Goal: Transaction & Acquisition: Download file/media

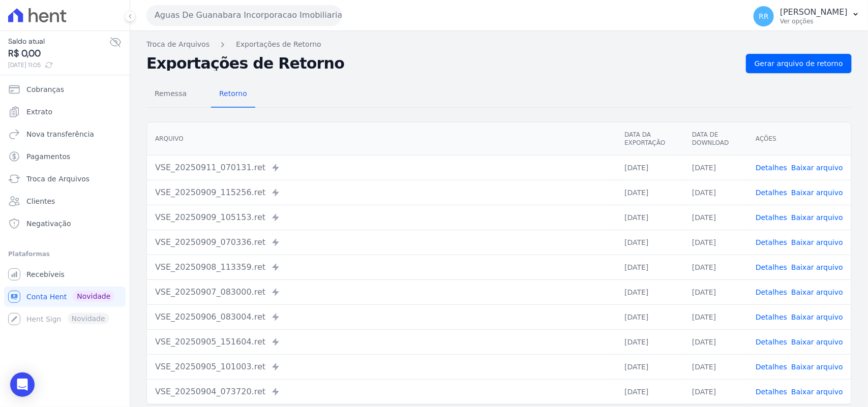
scroll to position [43, 0]
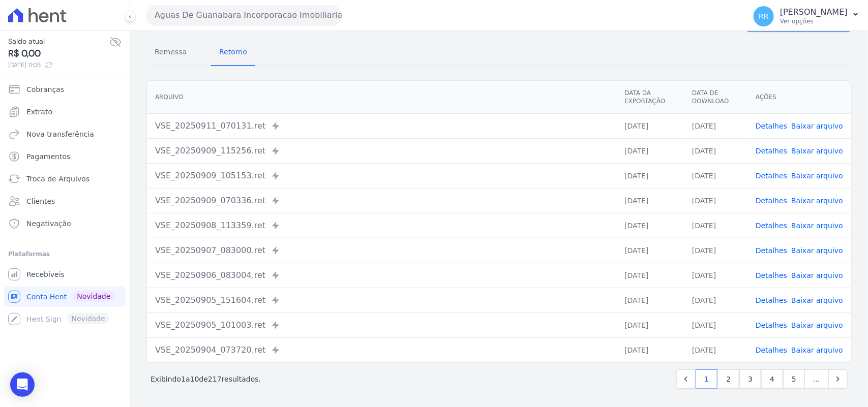
click at [214, 19] on button "Aguas De Guanabara Incorporacao Imobiliaria SPE LTDA" at bounding box center [243, 15] width 195 height 20
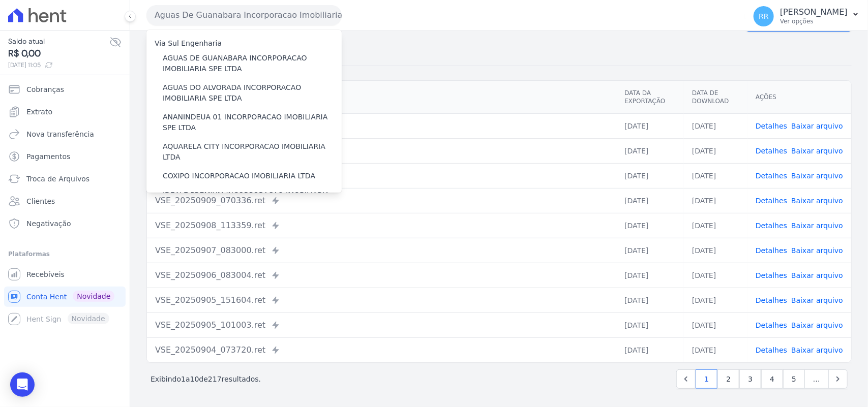
click at [606, 64] on div "Remessa Retorno" at bounding box center [498, 53] width 705 height 26
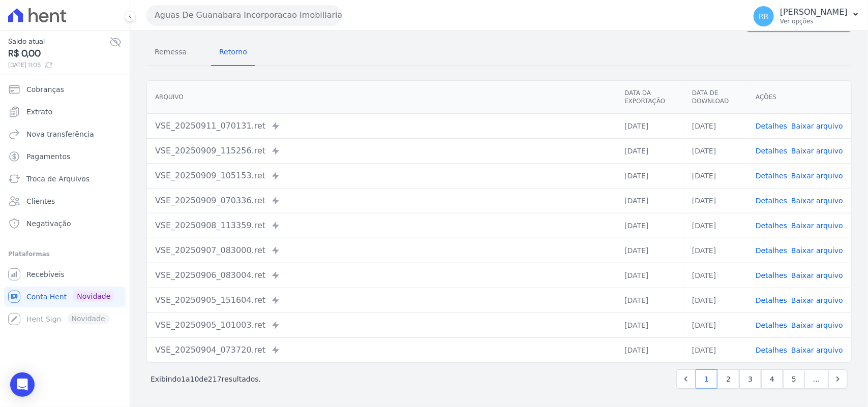
scroll to position [0, 0]
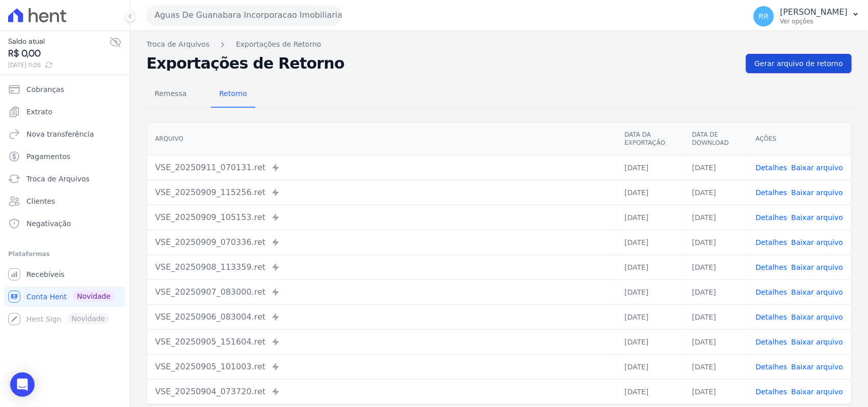
click at [795, 56] on link "Gerar arquivo de retorno" at bounding box center [799, 63] width 106 height 19
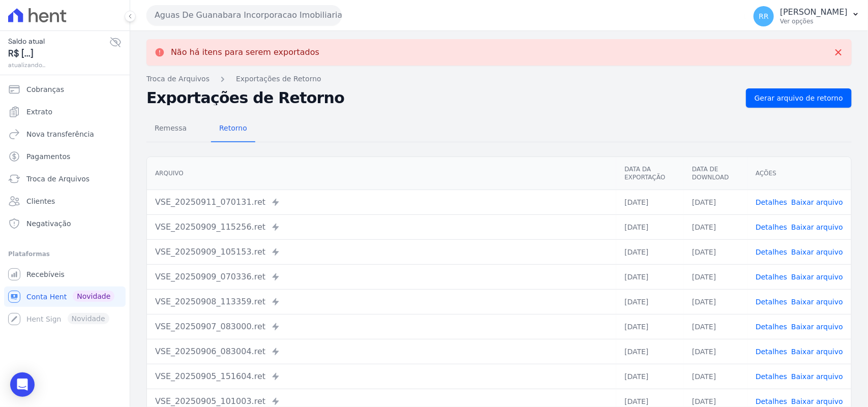
click at [324, 16] on button "Aguas De Guanabara Incorporacao Imobiliaria SPE LTDA" at bounding box center [243, 15] width 195 height 20
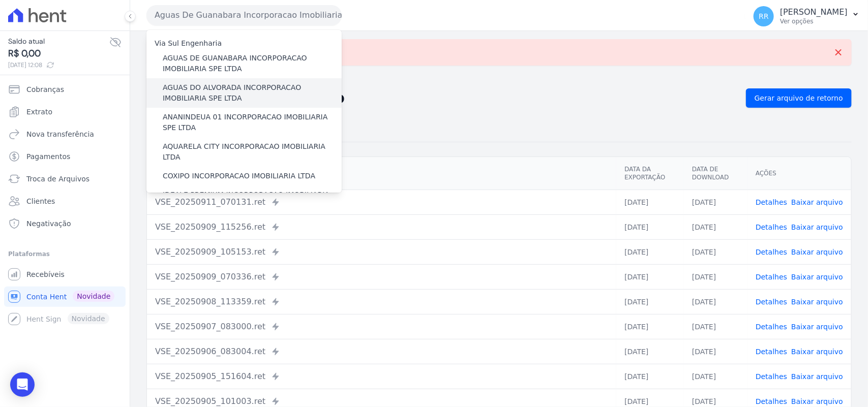
click at [202, 87] on label "AGUAS DO ALVORADA INCORPORACAO IMOBILIARIA SPE LTDA" at bounding box center [252, 92] width 179 height 21
click at [0, 0] on input "AGUAS DO ALVORADA INCORPORACAO IMOBILIARIA SPE LTDA" at bounding box center [0, 0] width 0 height 0
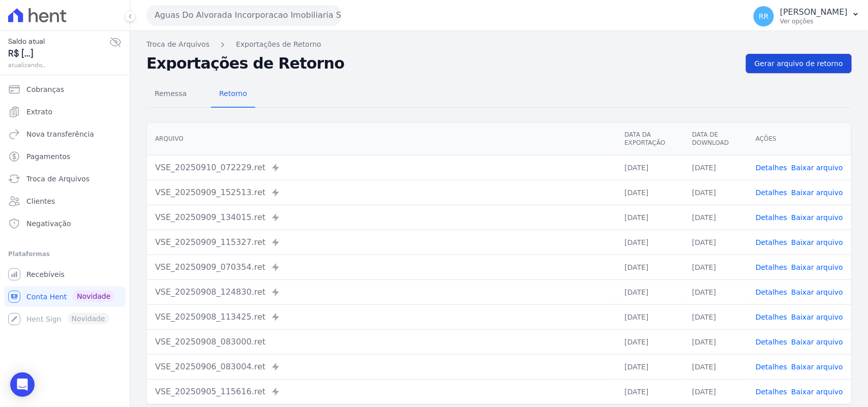
click at [819, 57] on link "Gerar arquivo de retorno" at bounding box center [799, 63] width 106 height 19
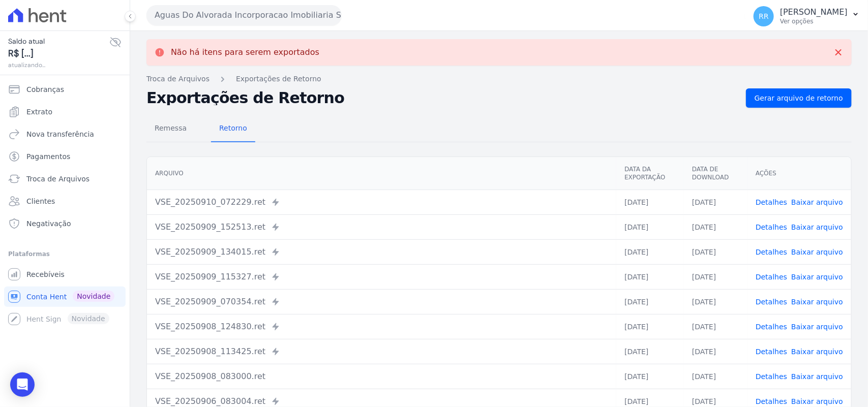
click at [318, 21] on button "Aguas Do Alvorada Incorporacao Imobiliaria SPE LTDA" at bounding box center [243, 15] width 195 height 20
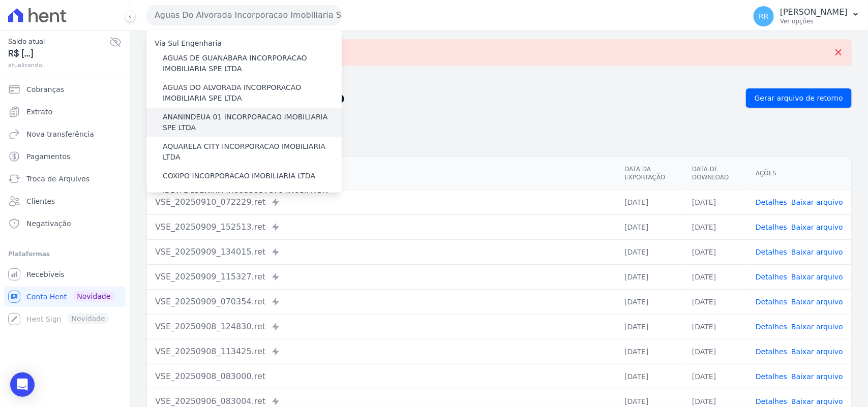
click at [212, 118] on label "ANANINDEUA 01 INCORPORACAO IMOBILIARIA SPE LTDA" at bounding box center [252, 122] width 179 height 21
click at [0, 0] on input "ANANINDEUA 01 INCORPORACAO IMOBILIARIA SPE LTDA" at bounding box center [0, 0] width 0 height 0
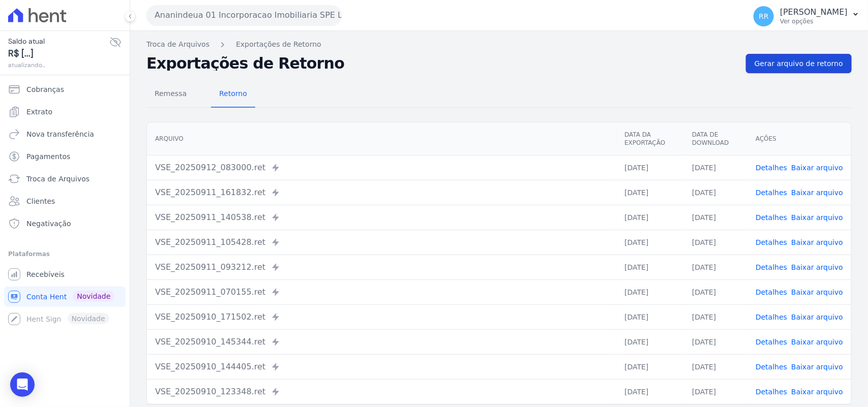
click at [804, 62] on span "Gerar arquivo de retorno" at bounding box center [798, 63] width 88 height 10
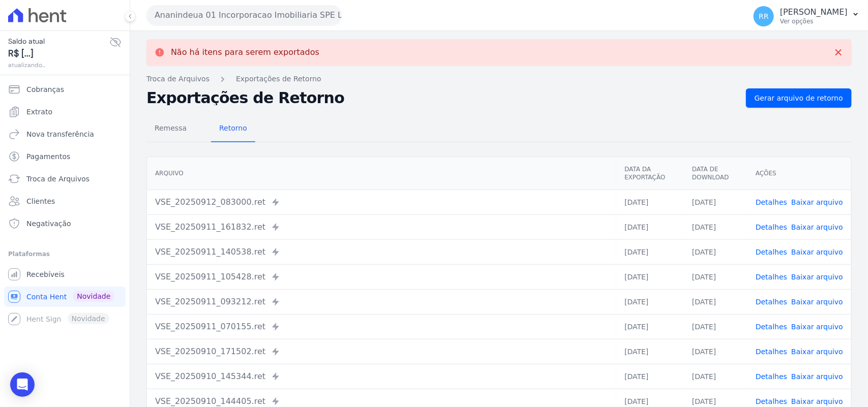
click at [264, 29] on div "Ananindeua 01 Incorporacao Imobiliaria SPE LTDA Via Sul Engenharia AGUAS DE [GE…" at bounding box center [443, 15] width 595 height 32
click at [270, 18] on button "Ananindeua 01 Incorporacao Imobiliaria SPE LTDA" at bounding box center [243, 15] width 195 height 20
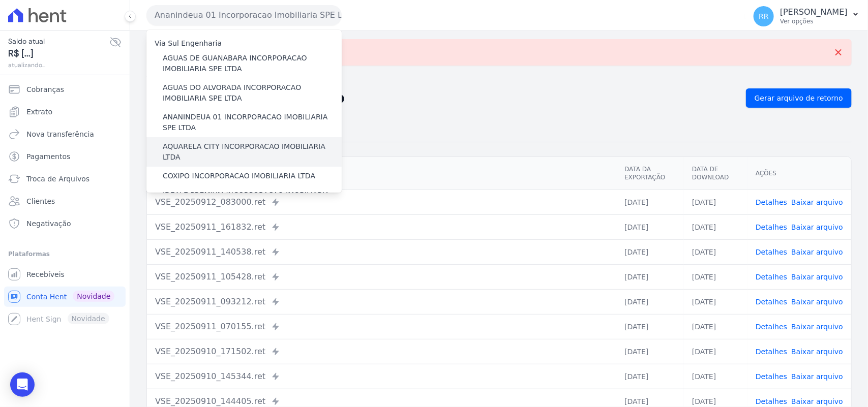
click at [219, 139] on div "AQUARELA CITY INCORPORACAO IMOBILIARIA LTDA" at bounding box center [243, 151] width 195 height 29
click at [216, 146] on label "AQUARELA CITY INCORPORACAO IMOBILIARIA LTDA" at bounding box center [252, 151] width 179 height 21
click at [0, 0] on input "AQUARELA CITY INCORPORACAO IMOBILIARIA LTDA" at bounding box center [0, 0] width 0 height 0
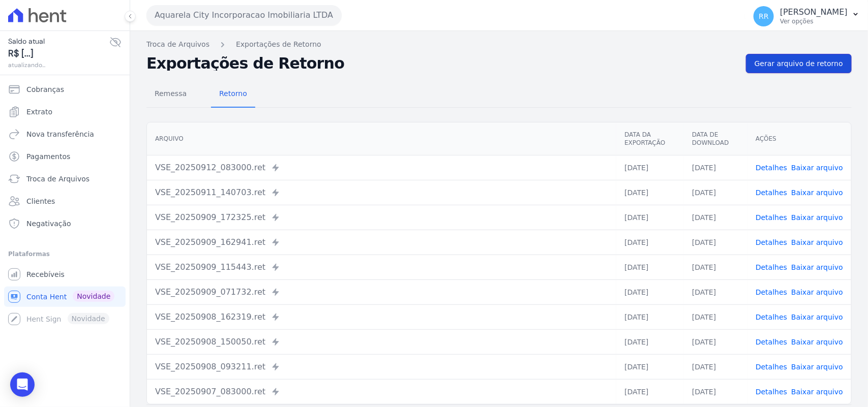
click at [765, 65] on span "Gerar arquivo de retorno" at bounding box center [798, 63] width 88 height 10
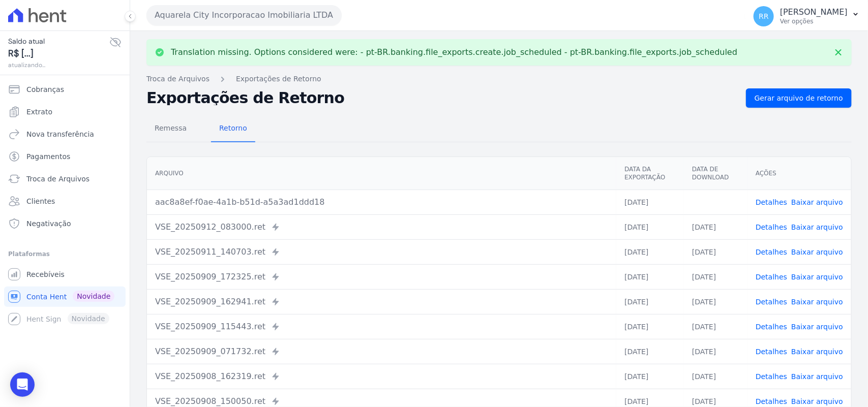
click at [819, 201] on link "Baixar arquivo" at bounding box center [817, 202] width 52 height 8
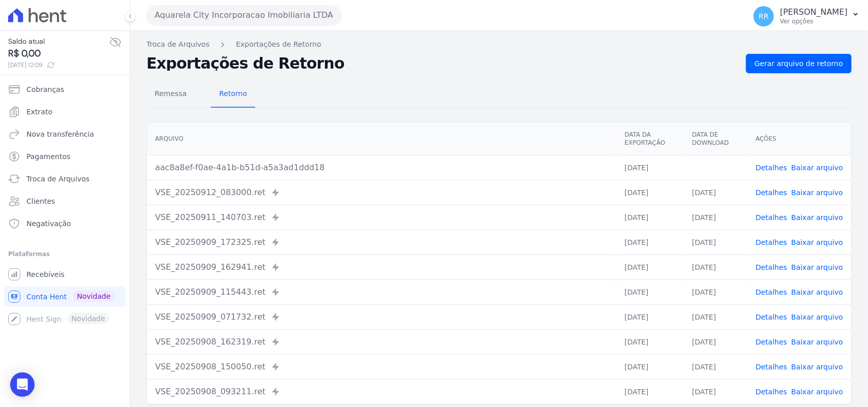
click at [499, 74] on div "Remessa Retorno [GEOGRAPHIC_DATA] Data da Exportação Data de Download Ações aac…" at bounding box center [498, 257] width 705 height 368
click at [229, 6] on button "Aquarela City Incorporacao Imobiliaria LTDA" at bounding box center [243, 15] width 195 height 20
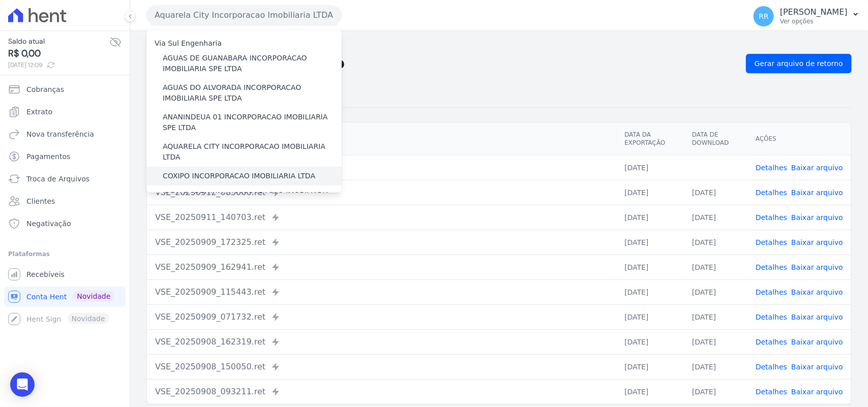
click at [198, 171] on label "COXIPO INCORPORACAO IMOBILIARIA LTDA" at bounding box center [239, 176] width 153 height 11
click at [0, 0] on input "COXIPO INCORPORACAO IMOBILIARIA LTDA" at bounding box center [0, 0] width 0 height 0
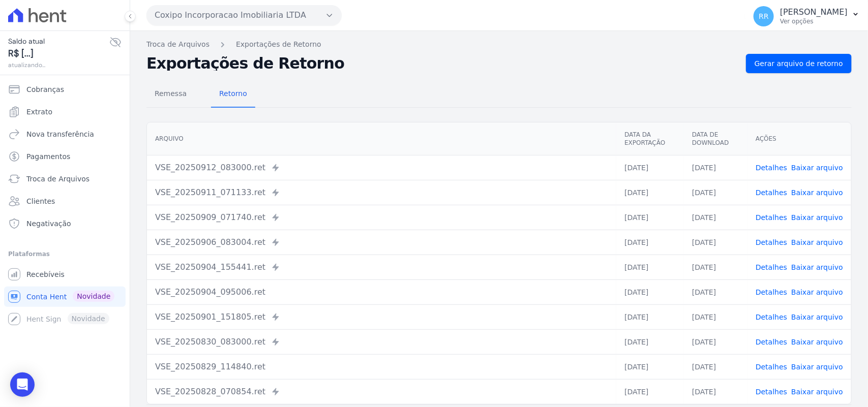
click at [817, 52] on div "Troca de Arquivos Exportações de Retorno Exportações de Retorno Gerar arquivo d…" at bounding box center [499, 240] width 738 height 418
click at [774, 108] on div "Remessa Retorno [GEOGRAPHIC_DATA] Data da Exportação Data de Download Ações VSE…" at bounding box center [498, 257] width 705 height 368
click at [795, 79] on div "Remessa Retorno [GEOGRAPHIC_DATA] Data da Exportação Data de Download Ações VSE…" at bounding box center [498, 257] width 705 height 368
click at [802, 68] on span "Gerar arquivo de retorno" at bounding box center [798, 63] width 88 height 10
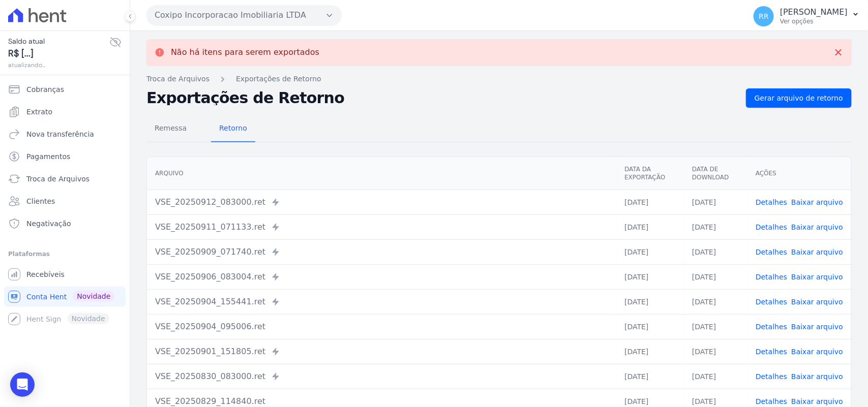
click at [260, 10] on button "Coxipo Incorporacao Imobiliaria LTDA" at bounding box center [243, 15] width 195 height 20
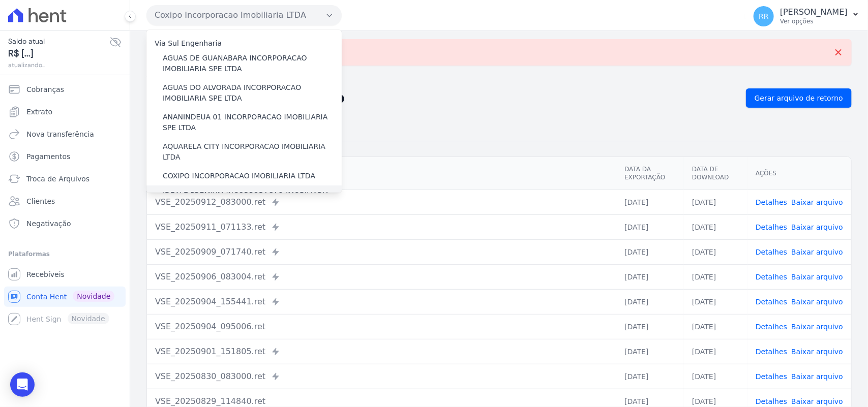
click at [205, 186] on div "IDEALE PREMIUM INCORPORACAO IMOBILIARIA LTDA" at bounding box center [243, 200] width 195 height 29
click at [202, 190] on label "IDEALE PREMIUM INCORPORACAO IMOBILIARIA LTDA" at bounding box center [252, 200] width 179 height 21
click at [0, 0] on input "IDEALE PREMIUM INCORPORACAO IMOBILIARIA LTDA" at bounding box center [0, 0] width 0 height 0
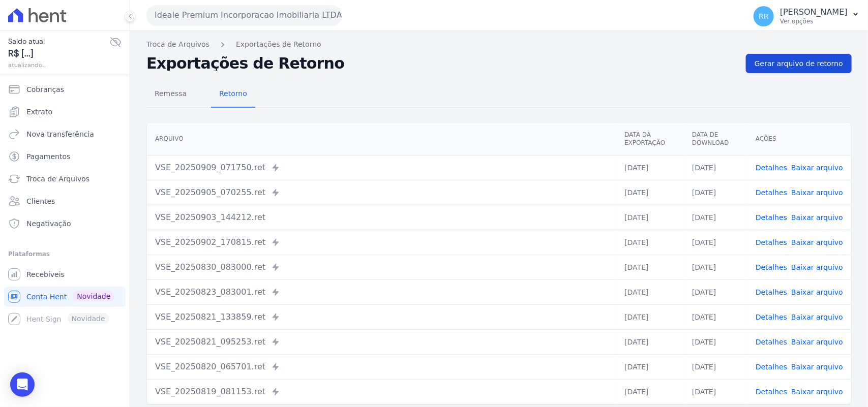
click at [750, 65] on link "Gerar arquivo de retorno" at bounding box center [799, 63] width 106 height 19
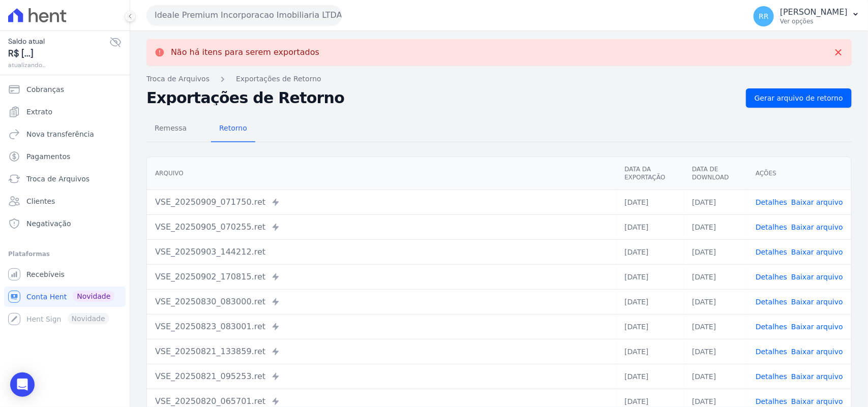
click at [201, 14] on button "Ideale Premium Incorporacao Imobiliaria LTDA" at bounding box center [243, 15] width 195 height 20
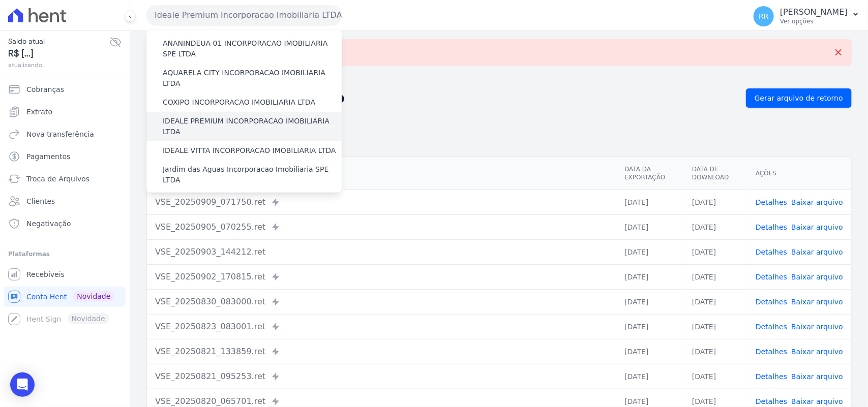
scroll to position [84, 0]
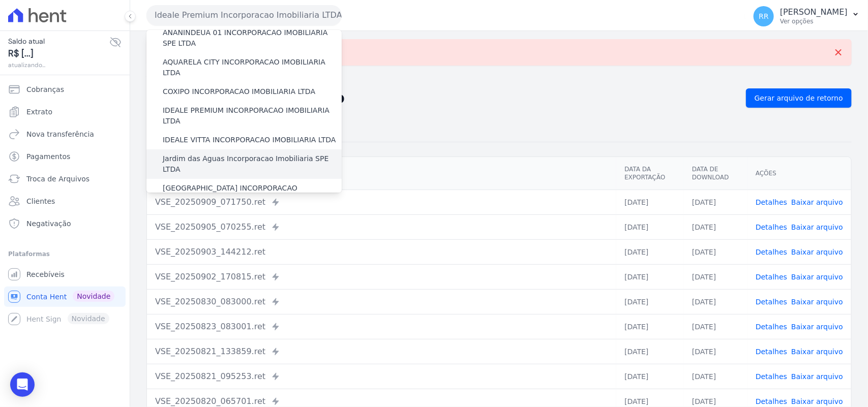
click at [206, 154] on label "Jardim das Aguas Incorporacao Imobiliaria SPE LTDA" at bounding box center [252, 164] width 179 height 21
click at [0, 0] on input "Jardim das Aguas Incorporacao Imobiliaria SPE LTDA" at bounding box center [0, 0] width 0 height 0
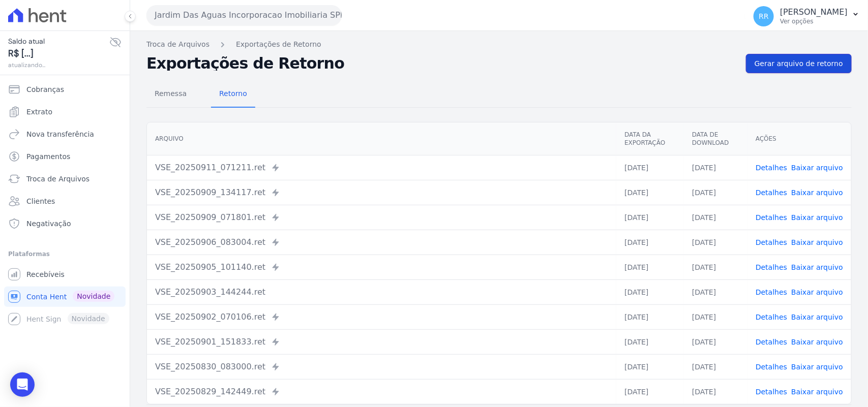
click at [799, 62] on span "Gerar arquivo de retorno" at bounding box center [798, 63] width 88 height 10
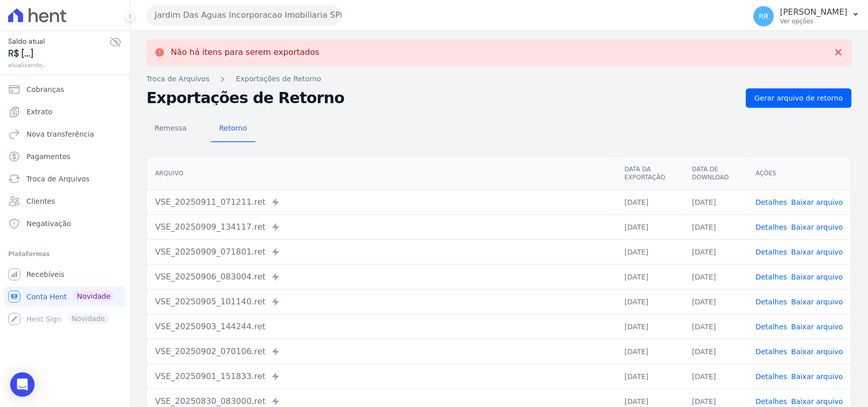
click at [253, 26] on div "Jardim Das Aguas Incorporacao Imobiliaria SPE LTDA Via Sul Engenharia AGUAS DE …" at bounding box center [443, 15] width 595 height 32
click at [257, 19] on button "Jardim Das Aguas Incorporacao Imobiliaria SPE LTDA" at bounding box center [243, 15] width 195 height 20
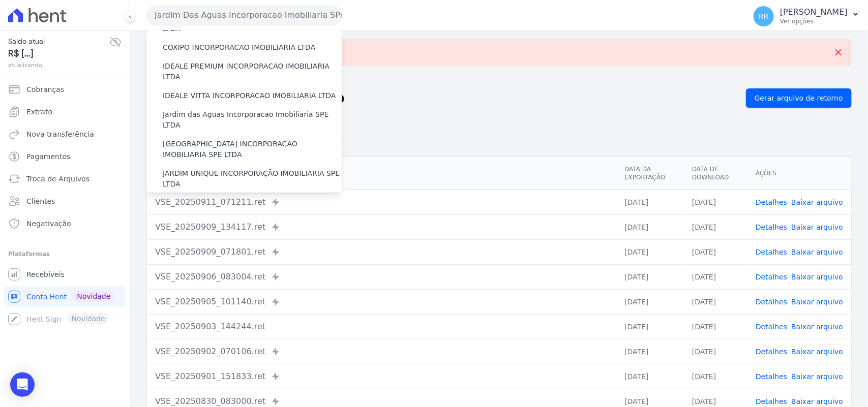
scroll to position [148, 0]
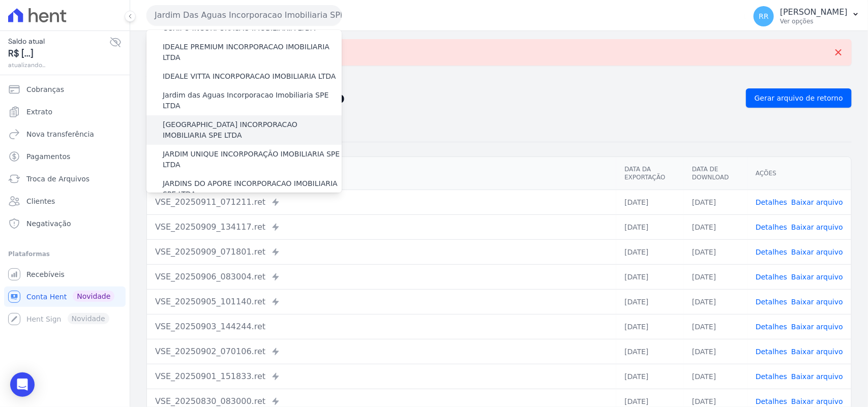
click at [231, 119] on label "[GEOGRAPHIC_DATA] INCORPORACAO IMOBILIARIA SPE LTDA" at bounding box center [252, 129] width 179 height 21
click at [0, 0] on input "[GEOGRAPHIC_DATA] INCORPORACAO IMOBILIARIA SPE LTDA" at bounding box center [0, 0] width 0 height 0
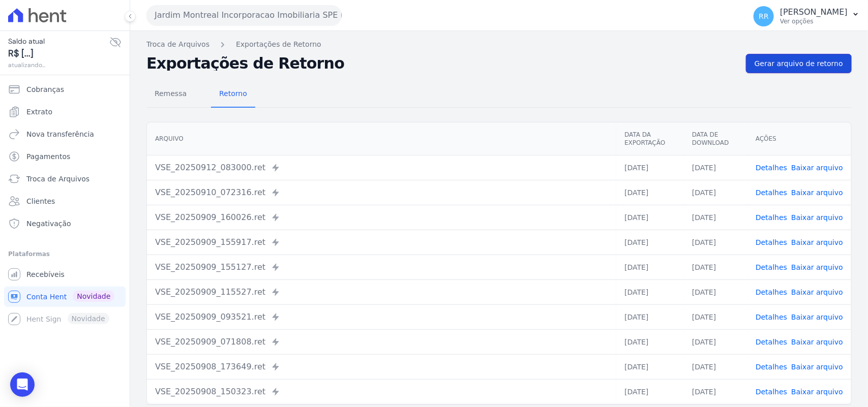
click at [816, 61] on span "Gerar arquivo de retorno" at bounding box center [798, 63] width 88 height 10
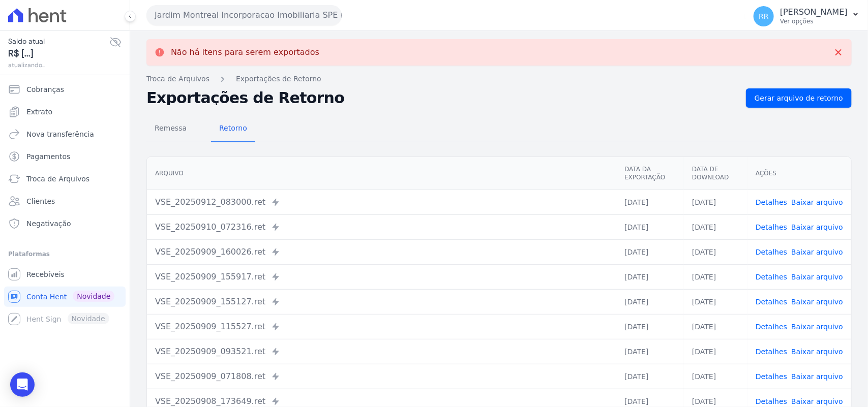
click at [214, 19] on button "Jardim Montreal Incorporacao Imobiliaria SPE LTDA" at bounding box center [243, 15] width 195 height 20
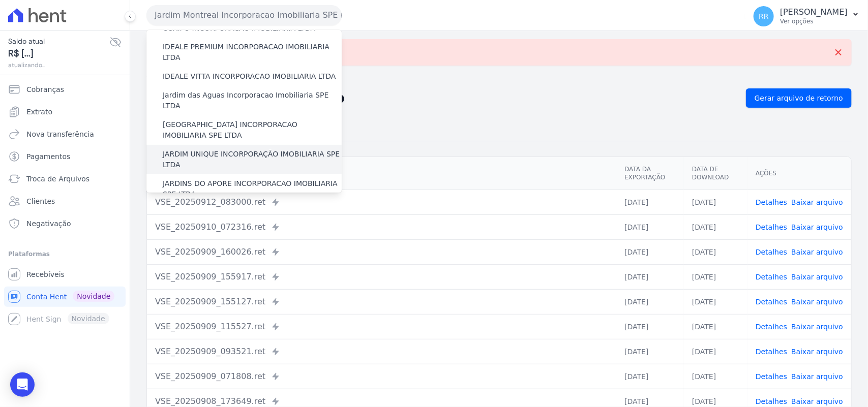
click at [209, 149] on label "JARDIM UNIQUE INCORPORAÇÃO IMOBILIARIA SPE LTDA" at bounding box center [252, 159] width 179 height 21
click at [0, 0] on input "JARDIM UNIQUE INCORPORAÇÃO IMOBILIARIA SPE LTDA" at bounding box center [0, 0] width 0 height 0
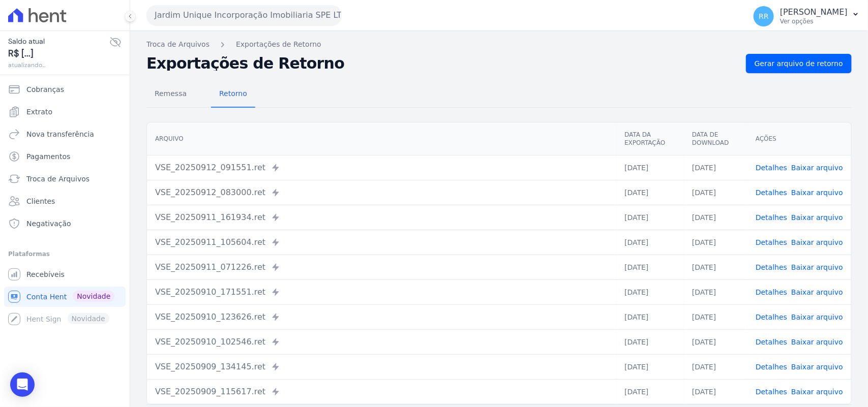
click at [817, 76] on div "Remessa Retorno [GEOGRAPHIC_DATA] Data da Exportação Data de Download Ações VSE…" at bounding box center [498, 257] width 705 height 368
click at [820, 69] on link "Gerar arquivo de retorno" at bounding box center [799, 63] width 106 height 19
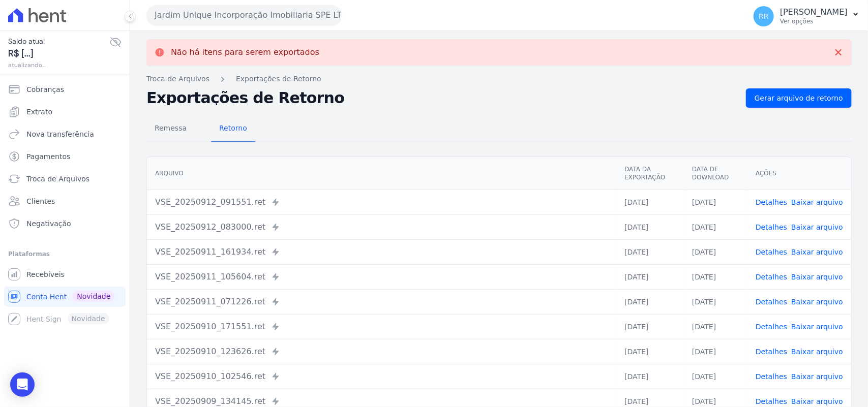
click at [216, 6] on button "Jardim Unique Incorporação Imobiliaria SPE LTDA" at bounding box center [243, 15] width 195 height 20
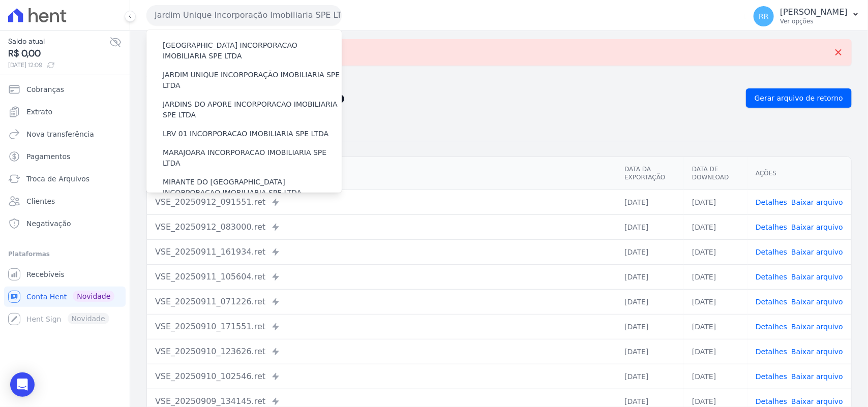
scroll to position [233, 0]
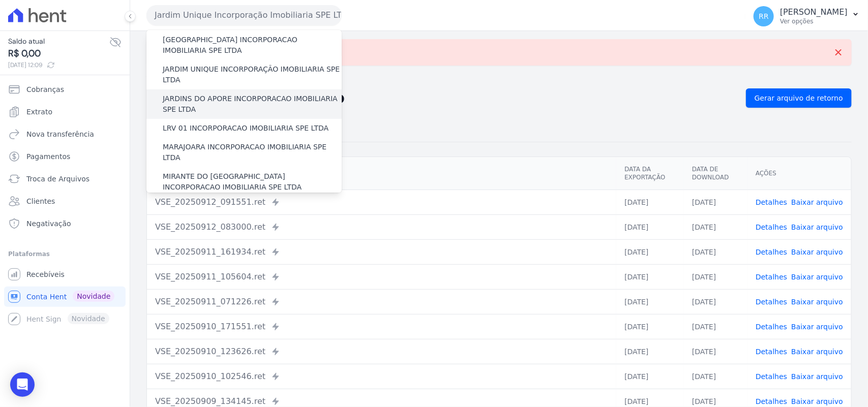
click at [192, 94] on label "JARDINS DO APORE INCORPORACAO IMOBILIARIA SPE LTDA" at bounding box center [252, 104] width 179 height 21
click at [0, 0] on input "JARDINS DO APORE INCORPORACAO IMOBILIARIA SPE LTDA" at bounding box center [0, 0] width 0 height 0
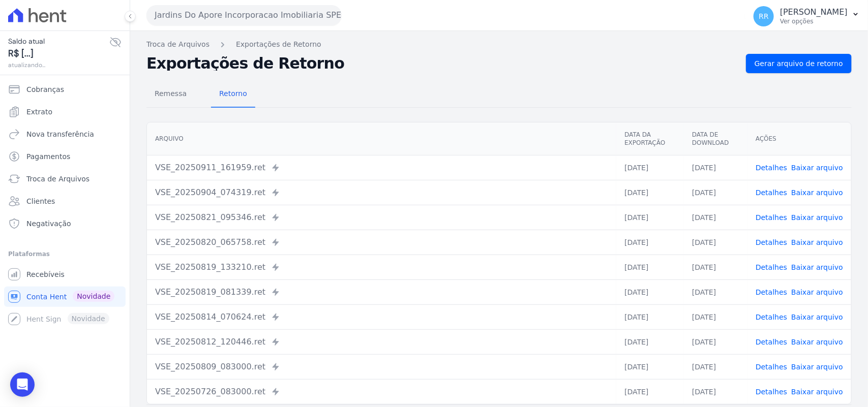
click at [814, 39] on nav "Troca de Arquivos Exportações de Retorno" at bounding box center [498, 44] width 705 height 11
click at [802, 71] on link "Gerar arquivo de retorno" at bounding box center [799, 63] width 106 height 19
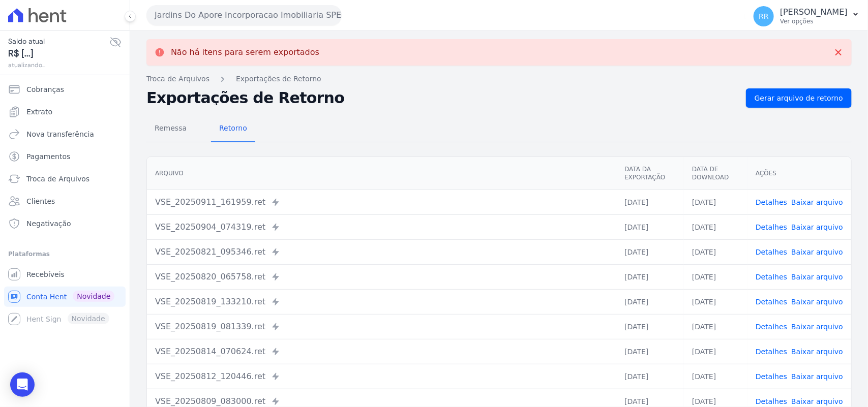
click at [293, 23] on button "Jardins Do Apore Incorporacao Imobiliaria SPE LTDA" at bounding box center [243, 15] width 195 height 20
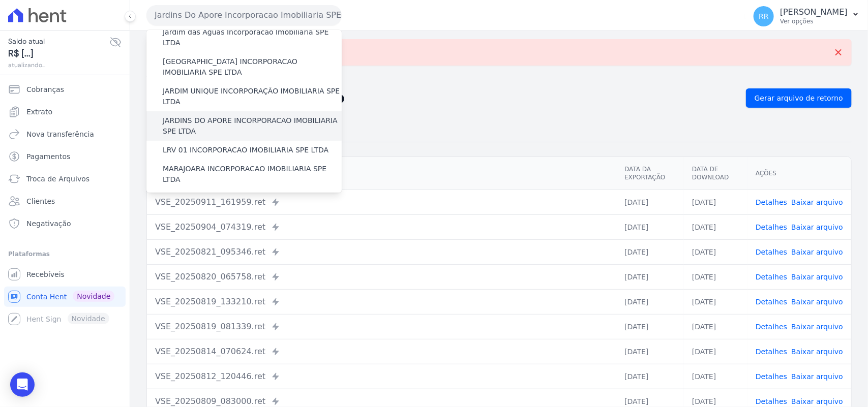
scroll to position [211, 0]
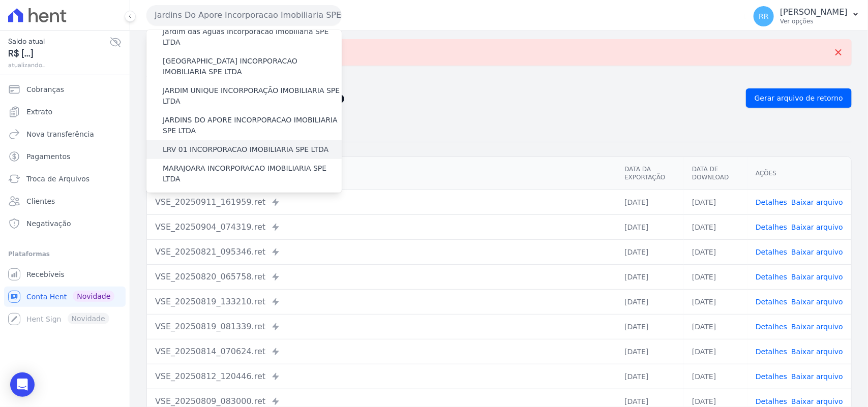
click at [199, 144] on label "LRV 01 INCORPORACAO IMOBILIARIA SPE LTDA" at bounding box center [246, 149] width 166 height 11
click at [0, 0] on input "LRV 01 INCORPORACAO IMOBILIARIA SPE LTDA" at bounding box center [0, 0] width 0 height 0
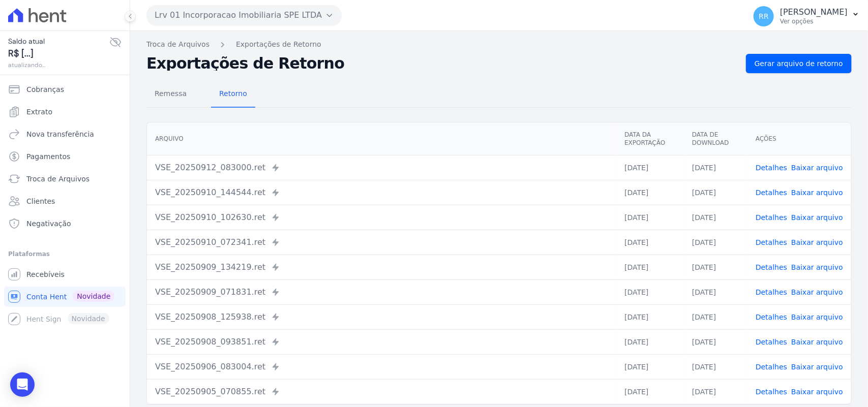
click at [806, 73] on div "Remessa Retorno [GEOGRAPHIC_DATA] Data da Exportação Data de Download Ações VSE…" at bounding box center [498, 257] width 705 height 368
click at [815, 58] on span "Gerar arquivo de retorno" at bounding box center [798, 63] width 88 height 10
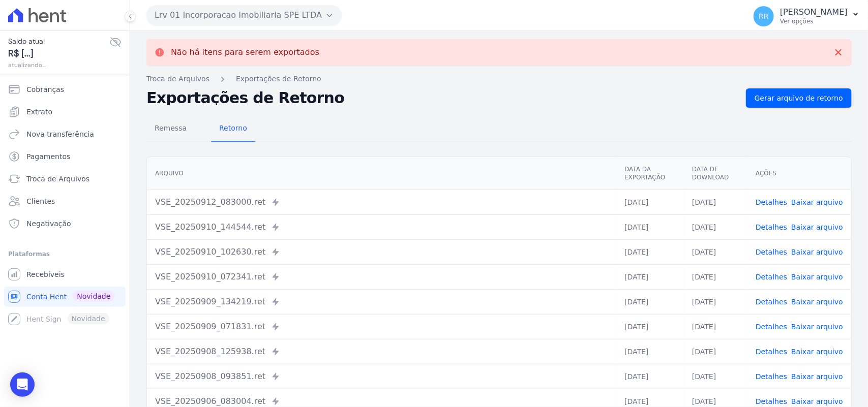
click at [239, 22] on button "Lrv 01 Incorporacao Imobiliaria SPE LTDA" at bounding box center [243, 15] width 195 height 20
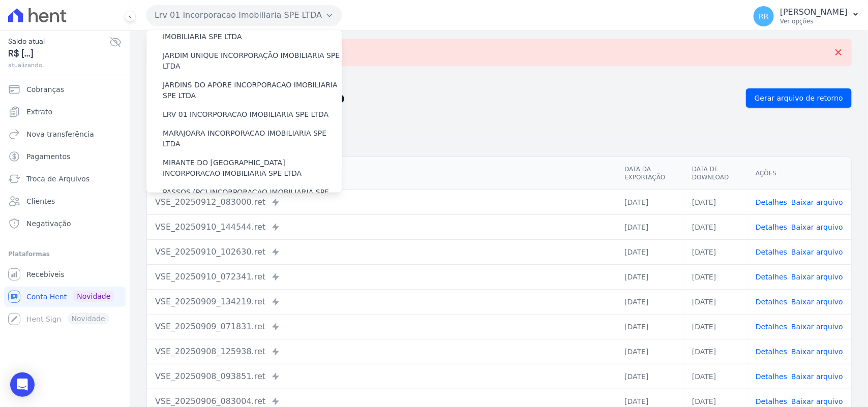
scroll to position [254, 0]
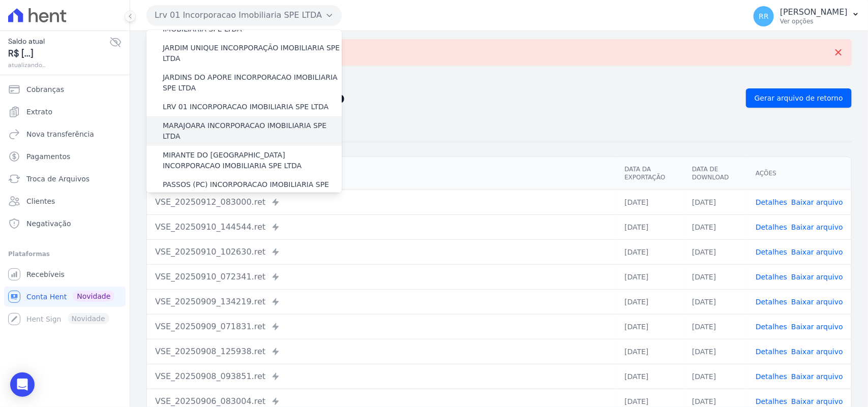
click at [192, 120] on label "MARAJOARA INCORPORACAO IMOBILIARIA SPE LTDA" at bounding box center [252, 130] width 179 height 21
click at [0, 0] on input "MARAJOARA INCORPORACAO IMOBILIARIA SPE LTDA" at bounding box center [0, 0] width 0 height 0
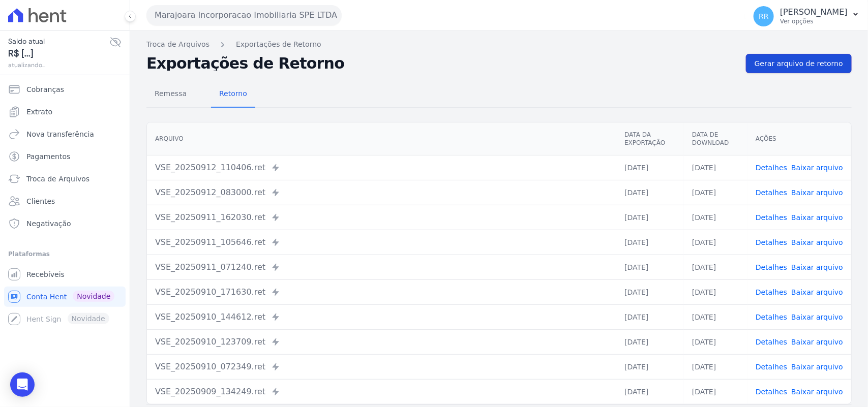
click at [778, 59] on span "Gerar arquivo de retorno" at bounding box center [798, 63] width 88 height 10
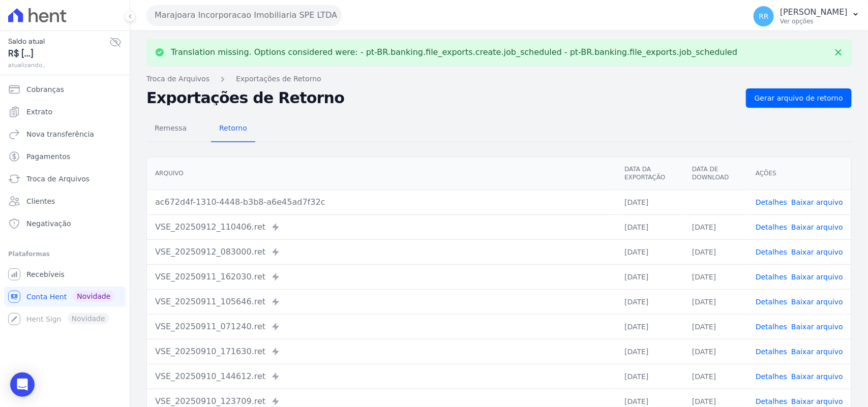
click at [832, 199] on link "Baixar arquivo" at bounding box center [817, 202] width 52 height 8
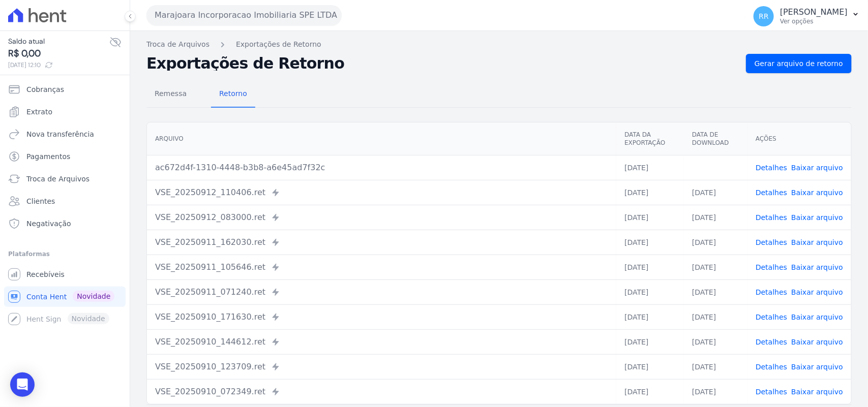
drag, startPoint x: 468, startPoint y: 72, endPoint x: 408, endPoint y: 55, distance: 62.4
click at [468, 72] on div "Exportações de Retorno Gerar arquivo de retorno" at bounding box center [498, 63] width 705 height 19
click at [266, 13] on button "Marajoara Incorporacao Imobiliaria SPE LTDA" at bounding box center [243, 15] width 195 height 20
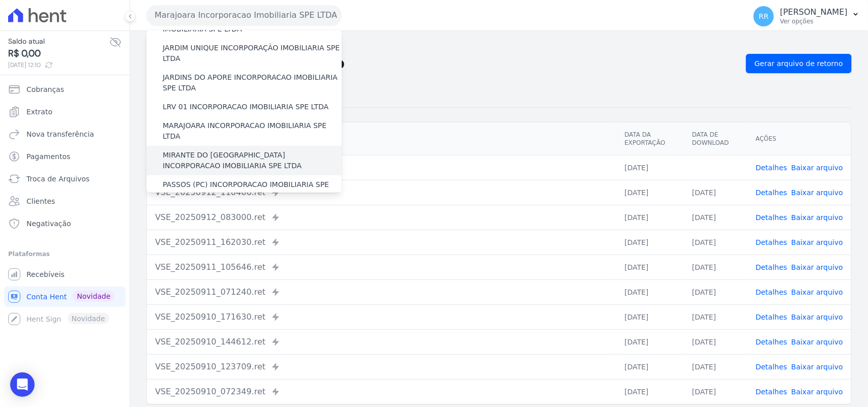
click at [201, 150] on label "MIRANTE DO [GEOGRAPHIC_DATA] INCORPORACAO IMOBILIARIA SPE LTDA" at bounding box center [252, 160] width 179 height 21
click at [0, 0] on input "MIRANTE DO [GEOGRAPHIC_DATA] INCORPORACAO IMOBILIARIA SPE LTDA" at bounding box center [0, 0] width 0 height 0
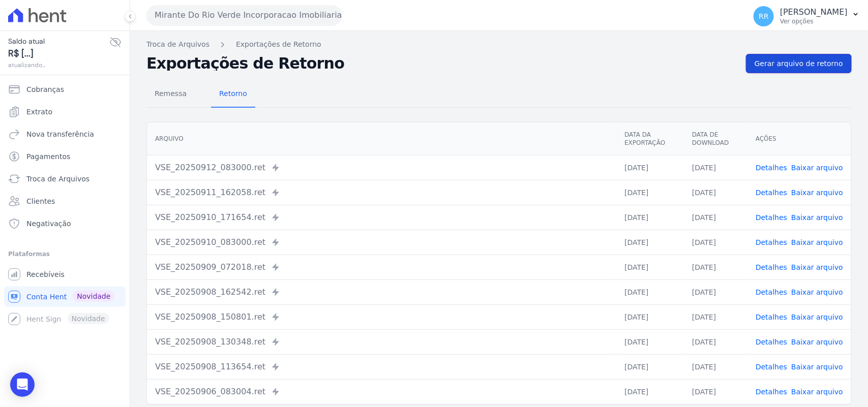
click at [788, 65] on span "Gerar arquivo de retorno" at bounding box center [798, 63] width 88 height 10
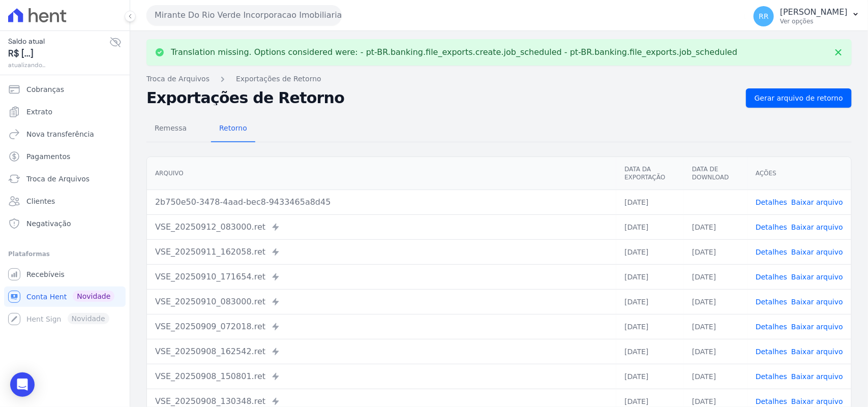
click at [820, 199] on link "Baixar arquivo" at bounding box center [817, 202] width 52 height 8
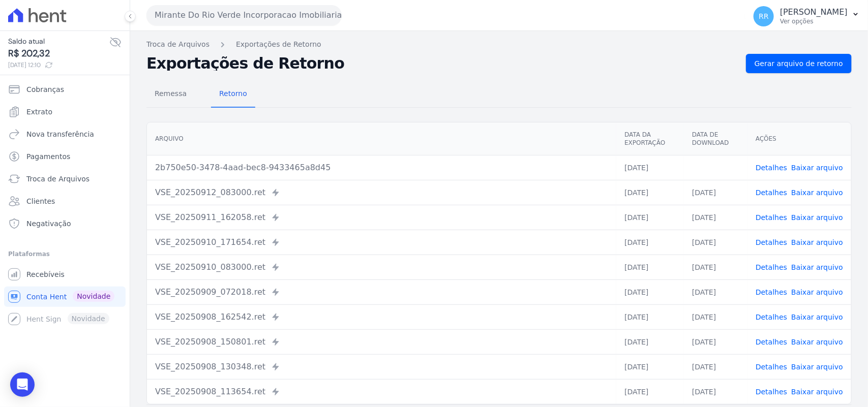
click at [498, 60] on h2 "Exportações de Retorno" at bounding box center [441, 63] width 591 height 14
click at [189, 20] on button "Mirante Do Rio Verde Incorporacao Imobiliaria SPE LTDA" at bounding box center [243, 15] width 195 height 20
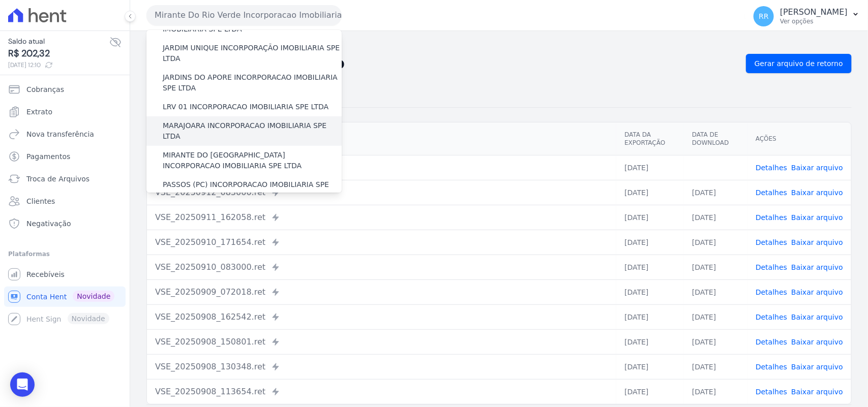
scroll to position [296, 0]
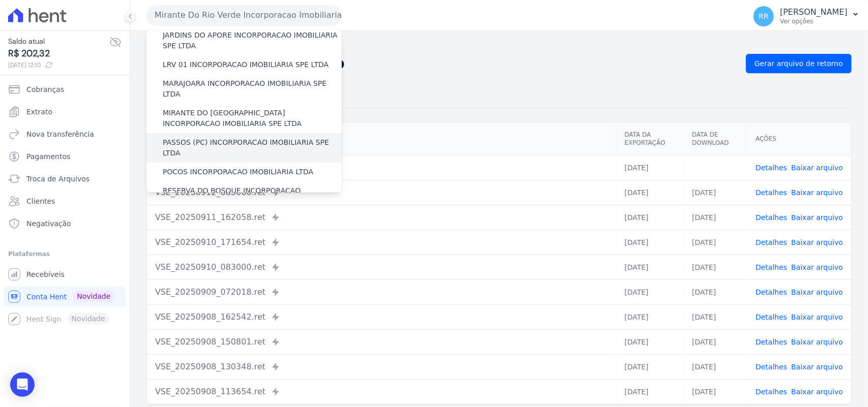
click at [230, 137] on label "PASSOS (PC) INCORPORACAO IMOBILIARIA SPE LTDA" at bounding box center [252, 147] width 179 height 21
click at [0, 0] on input "PASSOS (PC) INCORPORACAO IMOBILIARIA SPE LTDA" at bounding box center [0, 0] width 0 height 0
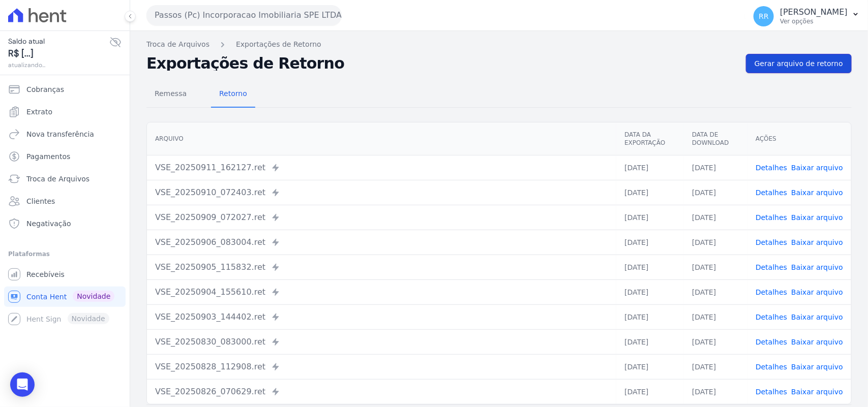
click at [803, 59] on span "Gerar arquivo de retorno" at bounding box center [798, 63] width 88 height 10
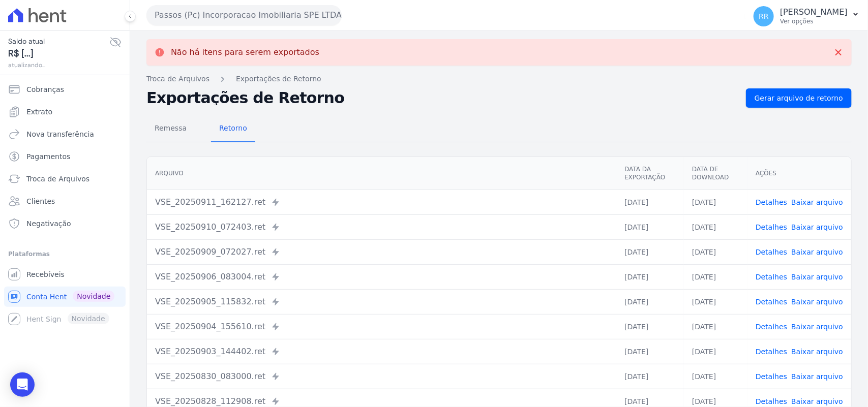
click at [196, 36] on div "Não há itens para serem exportados Troca de [GEOGRAPHIC_DATA] Exportações de Re…" at bounding box center [499, 257] width 738 height 452
click at [202, 18] on button "Passos (Pc) Incorporacao Imobiliaria SPE LTDA" at bounding box center [243, 15] width 195 height 20
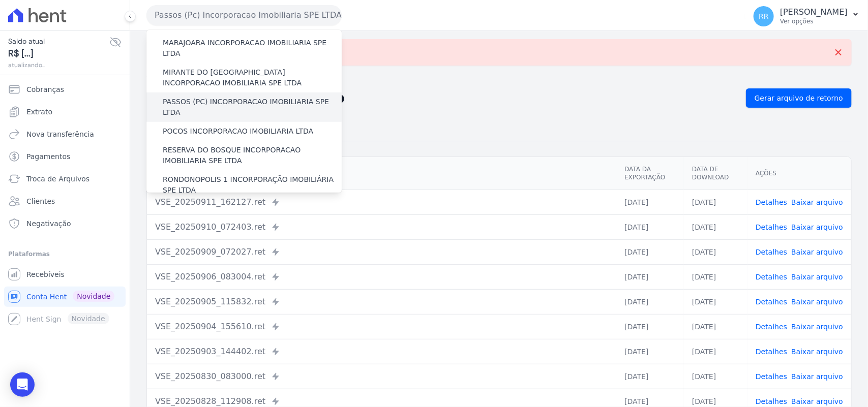
scroll to position [339, 0]
click at [186, 125] on label "POCOS INCORPORACAO IMOBILIARIA LTDA" at bounding box center [238, 130] width 150 height 11
click at [0, 0] on input "POCOS INCORPORACAO IMOBILIARIA LTDA" at bounding box center [0, 0] width 0 height 0
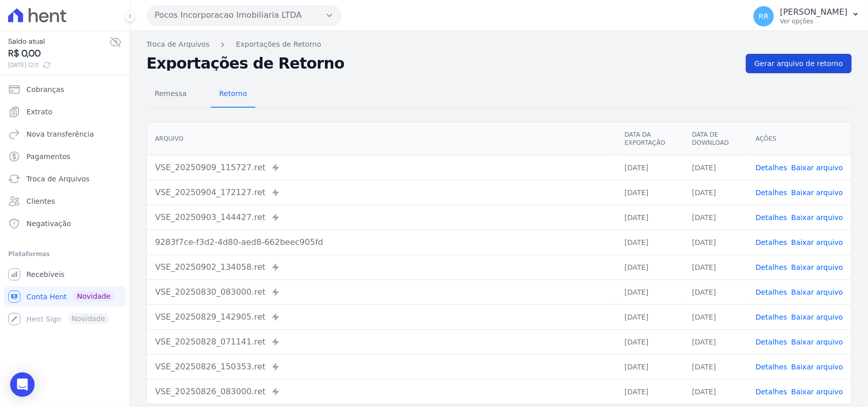
click at [768, 70] on link "Gerar arquivo de retorno" at bounding box center [799, 63] width 106 height 19
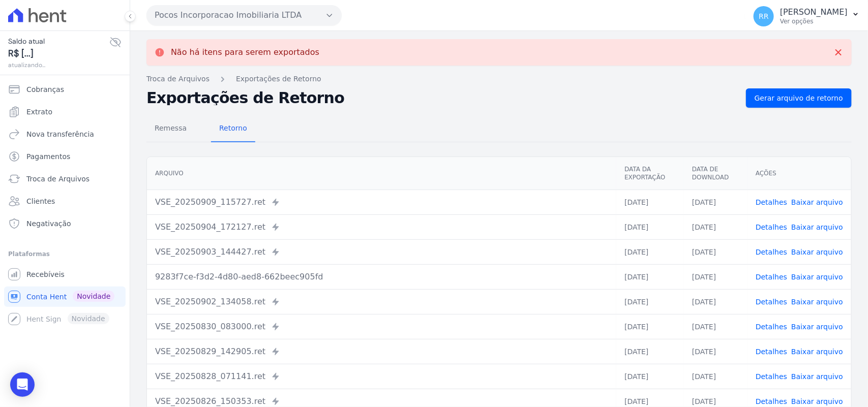
click at [239, 18] on button "Pocos Incorporacao Imobiliaria LTDA" at bounding box center [243, 15] width 195 height 20
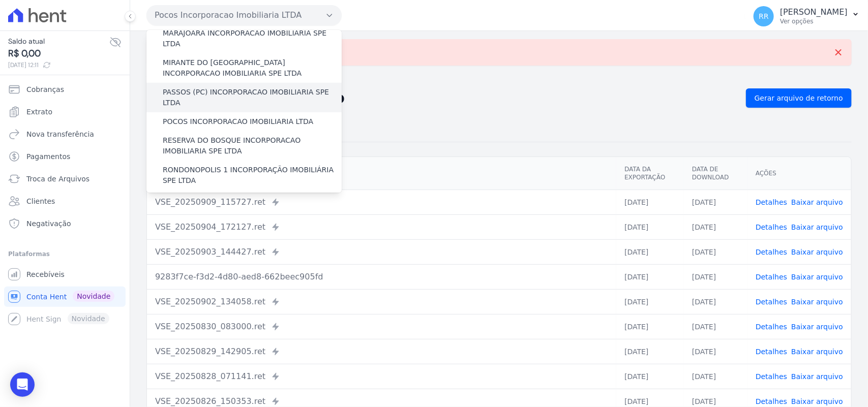
scroll to position [360, 0]
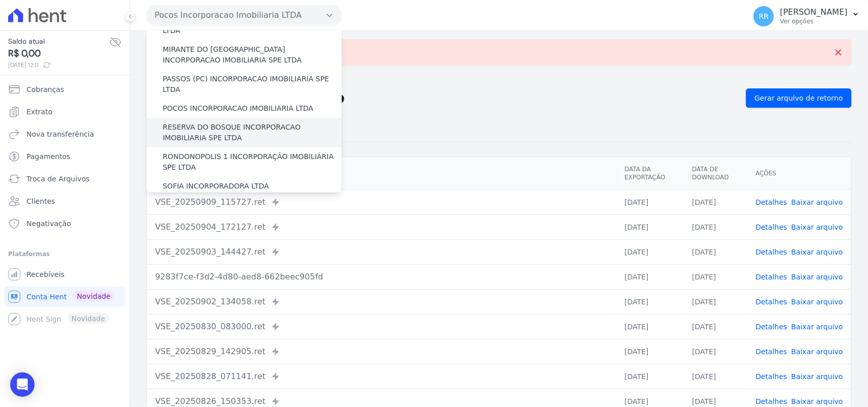
click at [186, 122] on label "RESERVA DO BOSQUE INCORPORACAO IMOBILIARIA SPE LTDA" at bounding box center [252, 132] width 179 height 21
click at [0, 0] on input "RESERVA DO BOSQUE INCORPORACAO IMOBILIARIA SPE LTDA" at bounding box center [0, 0] width 0 height 0
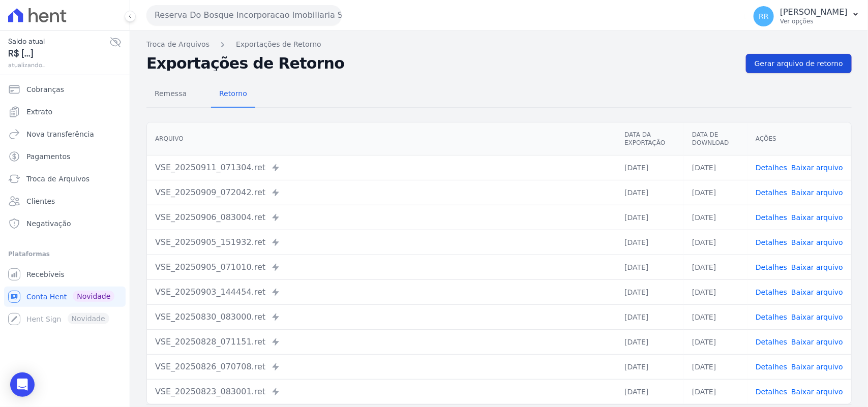
click at [802, 57] on link "Gerar arquivo de retorno" at bounding box center [799, 63] width 106 height 19
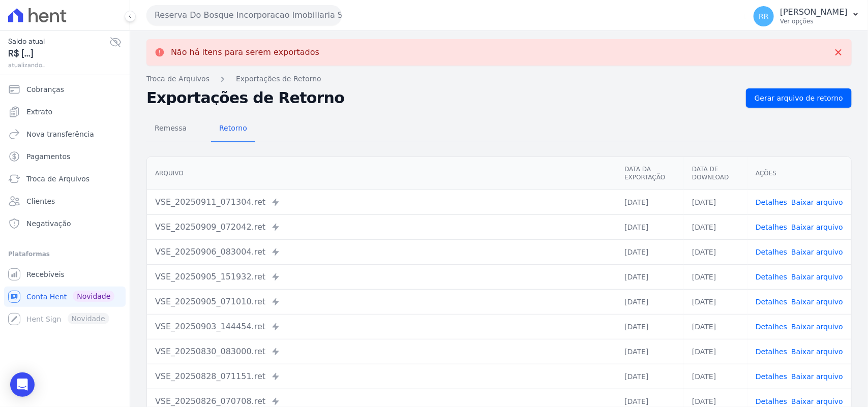
click at [231, 14] on button "Reserva Do Bosque Incorporacao Imobiliaria SPE LTDA" at bounding box center [243, 15] width 195 height 20
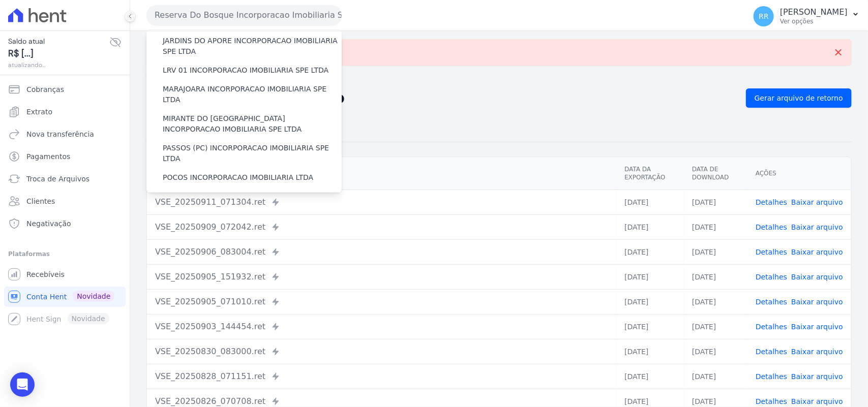
scroll to position [381, 0]
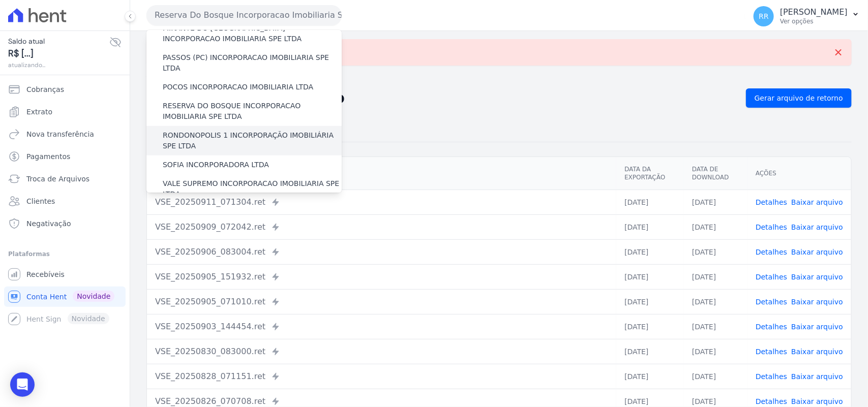
click at [225, 130] on label "RONDONOPOLIS 1 INCORPORAÇÃO IMOBILIÁRIA SPE LTDA" at bounding box center [252, 140] width 179 height 21
click at [0, 0] on input "RONDONOPOLIS 1 INCORPORAÇÃO IMOBILIÁRIA SPE LTDA" at bounding box center [0, 0] width 0 height 0
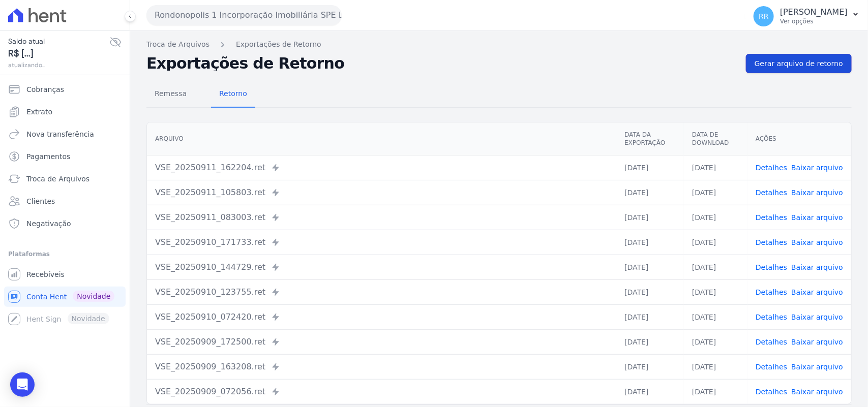
click at [793, 59] on span "Gerar arquivo de retorno" at bounding box center [798, 63] width 88 height 10
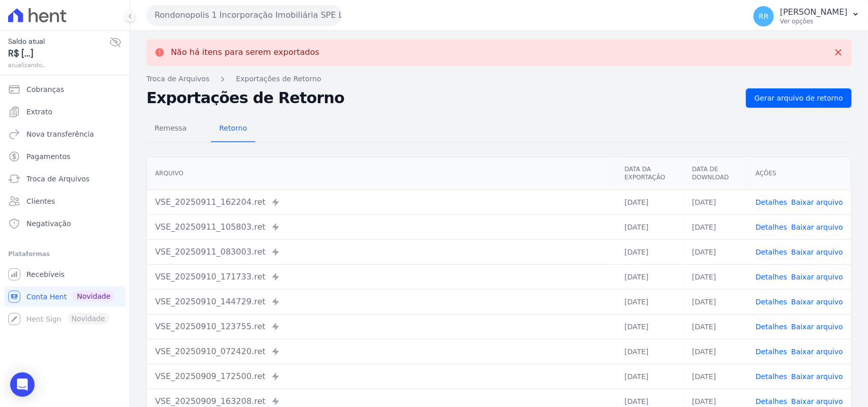
click at [260, 20] on button "Rondonopolis 1 Incorporação Imobiliária SPE LTDA" at bounding box center [243, 15] width 195 height 20
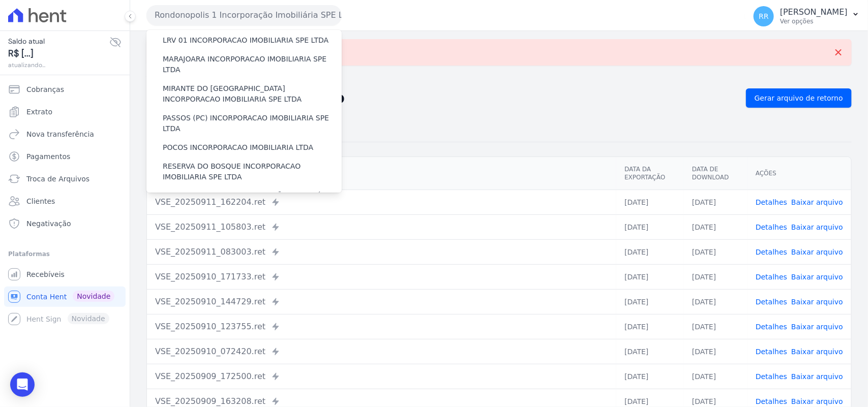
scroll to position [402, 0]
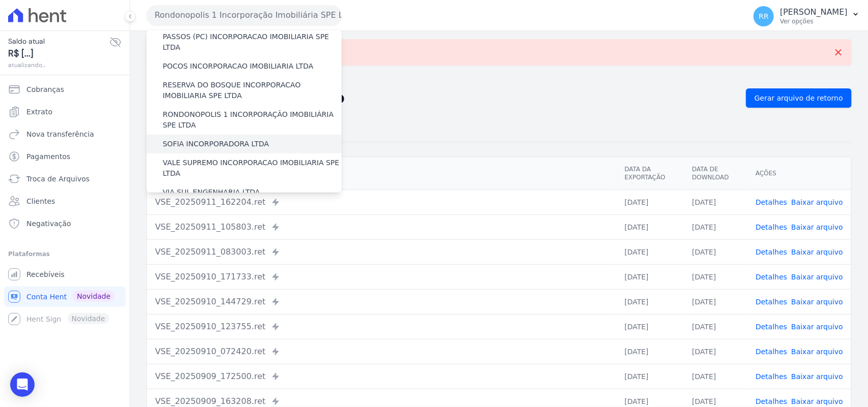
click at [229, 139] on label "SOFIA INCORPORADORA LTDA" at bounding box center [216, 144] width 106 height 11
click at [0, 0] on input "SOFIA INCORPORADORA LTDA" at bounding box center [0, 0] width 0 height 0
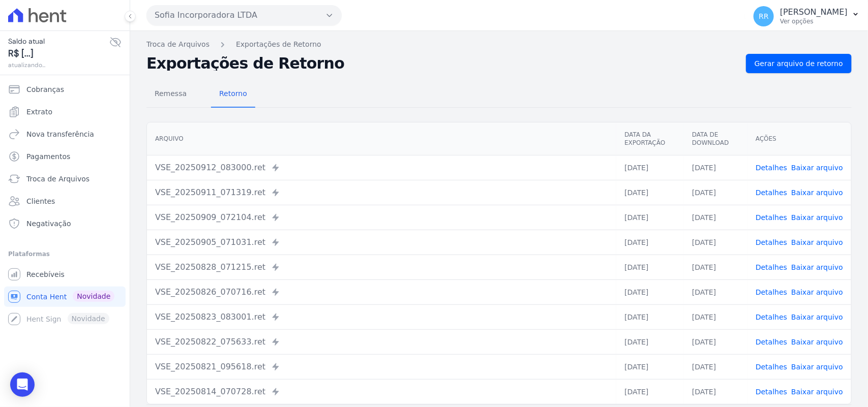
click at [769, 73] on div "Remessa Retorno [GEOGRAPHIC_DATA] Data da Exportação Data de Download Ações VSE…" at bounding box center [498, 257] width 705 height 368
click at [779, 68] on span "Gerar arquivo de retorno" at bounding box center [798, 63] width 88 height 10
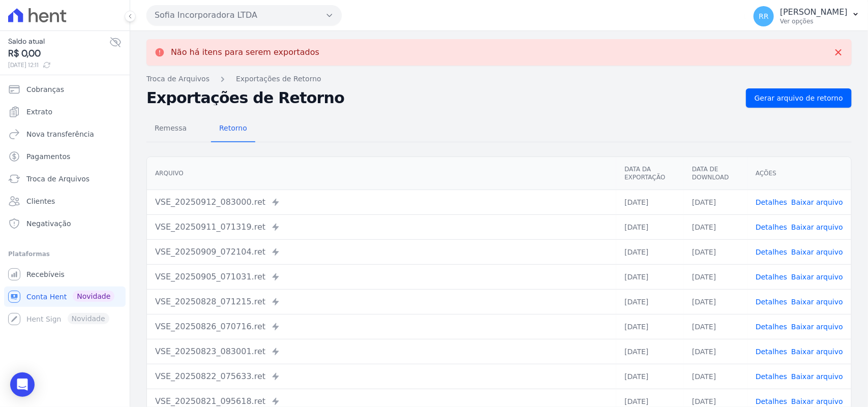
click at [224, 18] on button "Sofia Incorporadora LTDA" at bounding box center [243, 15] width 195 height 20
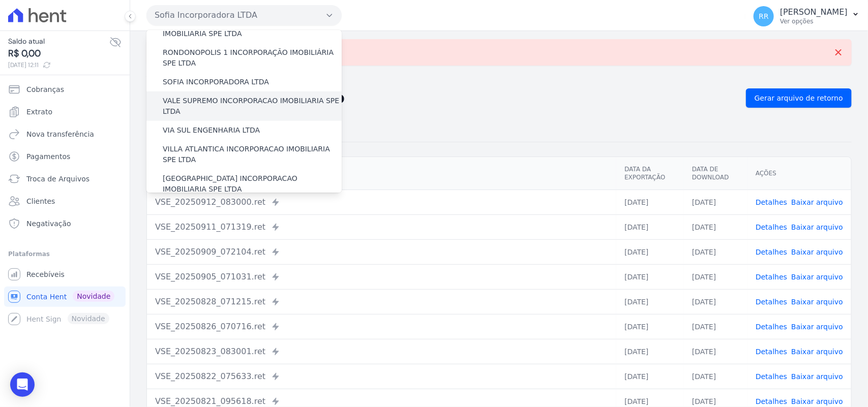
scroll to position [443, 0]
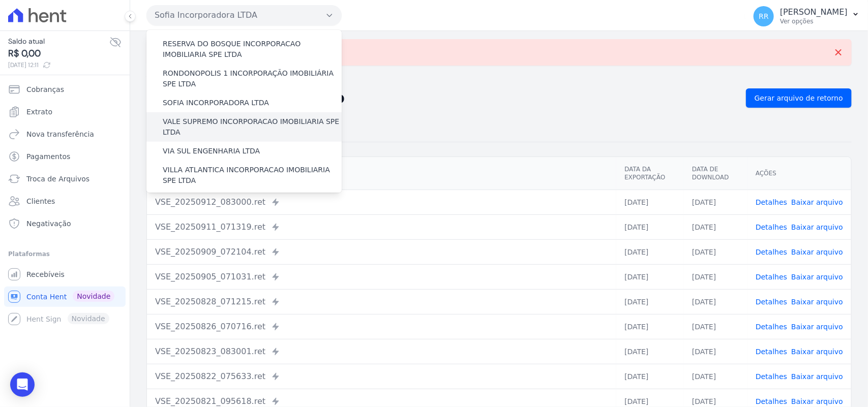
click at [201, 112] on div "VALE SUPREMO INCORPORACAO IMOBILIARIA SPE LTDA" at bounding box center [243, 126] width 195 height 29
click at [198, 116] on label "VALE SUPREMO INCORPORACAO IMOBILIARIA SPE LTDA" at bounding box center [252, 126] width 179 height 21
click at [0, 0] on input "VALE SUPREMO INCORPORACAO IMOBILIARIA SPE LTDA" at bounding box center [0, 0] width 0 height 0
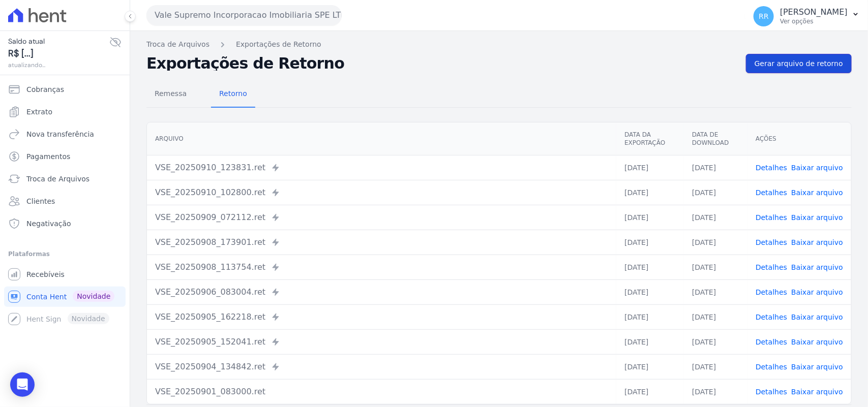
click at [771, 67] on span "Gerar arquivo de retorno" at bounding box center [798, 63] width 88 height 10
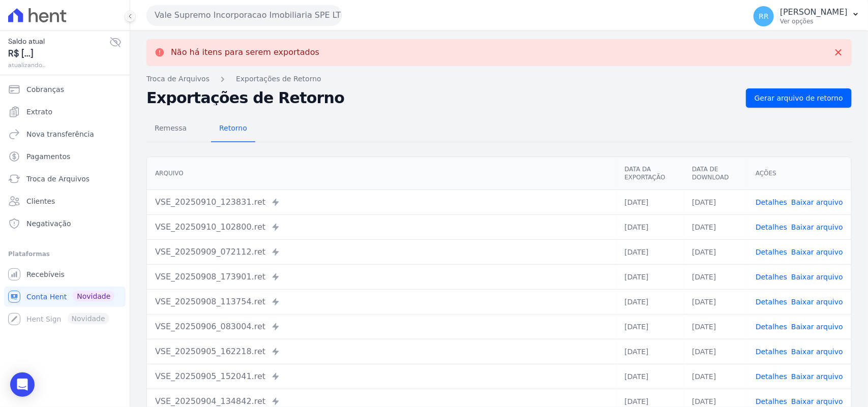
click at [234, 31] on div "Vale Supremo Incorporacao Imobiliaria SPE LTDA Via Sul Engenharia AGUAS DE [GEO…" at bounding box center [443, 15] width 595 height 32
click at [240, 25] on div "Vale Supremo Incorporacao Imobiliaria SPE LTDA Via Sul Engenharia AGUAS DE [GEO…" at bounding box center [443, 15] width 595 height 32
click at [247, 18] on button "Vale Supremo Incorporacao Imobiliaria SPE LTDA" at bounding box center [243, 15] width 195 height 20
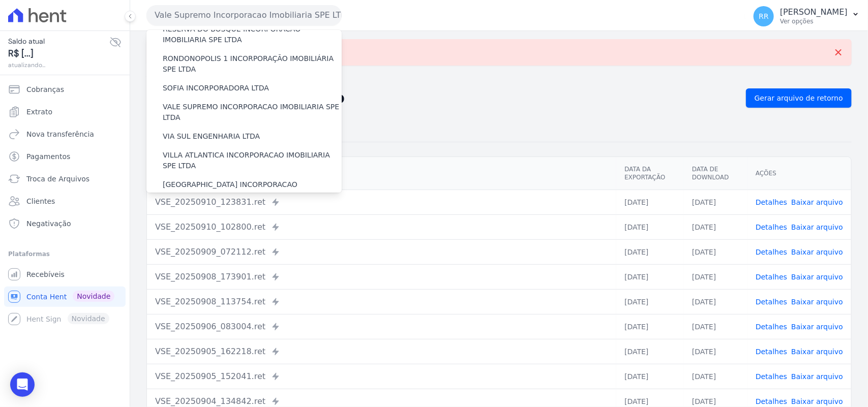
scroll to position [464, 0]
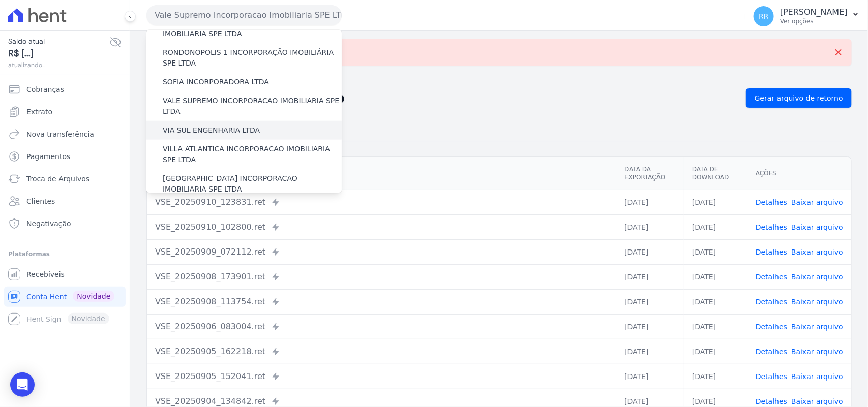
click at [219, 125] on label "VIA SUL ENGENHARIA LTDA" at bounding box center [211, 130] width 97 height 11
click at [0, 0] on input "VIA SUL ENGENHARIA LTDA" at bounding box center [0, 0] width 0 height 0
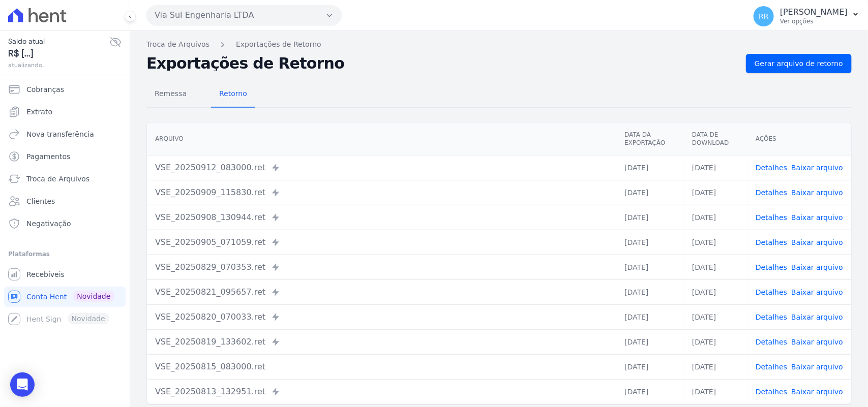
click at [772, 50] on div "Troca de Arquivos Exportações de Retorno Exportações de Retorno Gerar arquivo d…" at bounding box center [499, 240] width 738 height 418
click at [772, 52] on div "Troca de Arquivos Exportações de Retorno Exportações de Retorno Gerar arquivo d…" at bounding box center [499, 240] width 738 height 418
click at [771, 55] on link "Gerar arquivo de retorno" at bounding box center [799, 63] width 106 height 19
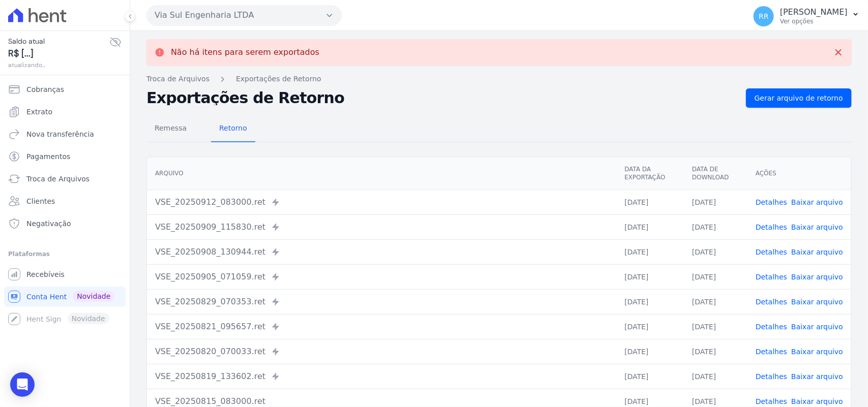
click at [253, 16] on button "Via Sul Engenharia LTDA" at bounding box center [243, 15] width 195 height 20
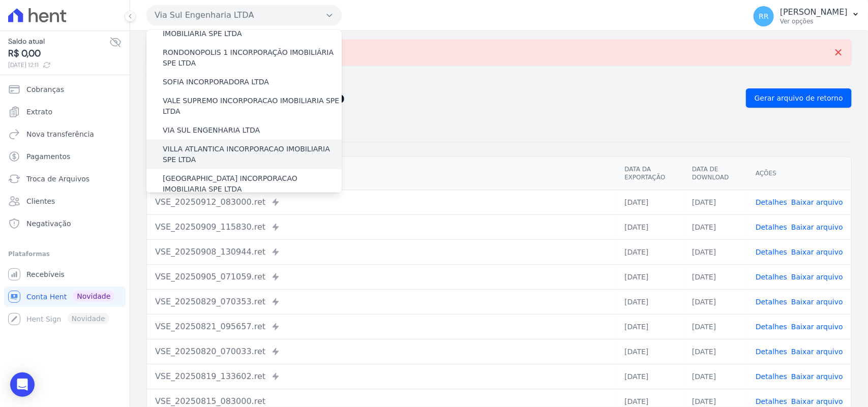
click at [212, 144] on label "VILLA ATLANTICA INCORPORACAO IMOBILIARIA SPE LTDA" at bounding box center [252, 154] width 179 height 21
click at [0, 0] on input "VILLA ATLANTICA INCORPORACAO IMOBILIARIA SPE LTDA" at bounding box center [0, 0] width 0 height 0
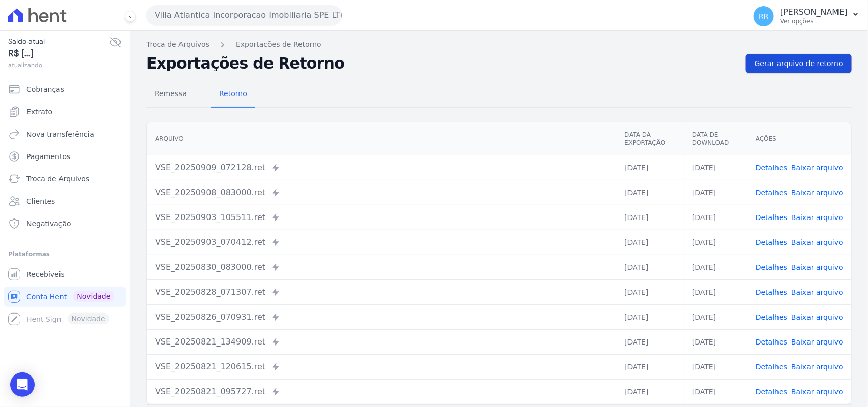
click at [818, 65] on span "Gerar arquivo de retorno" at bounding box center [798, 63] width 88 height 10
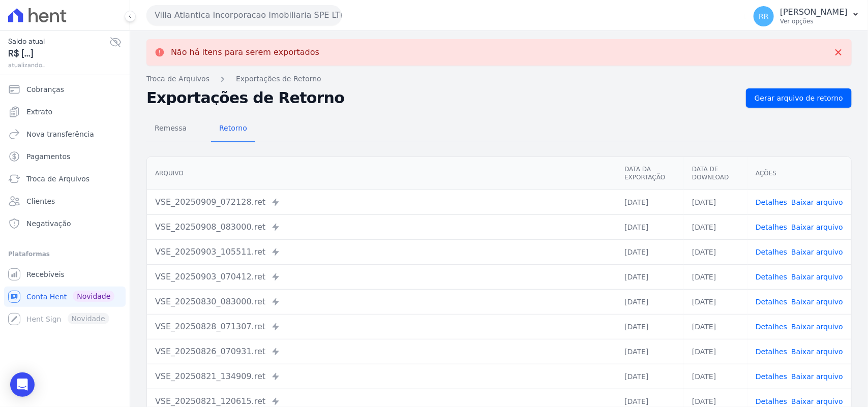
click at [291, 28] on div "Villa Atlantica Incorporacao Imobiliaria SPE LTDA Via Sul Engenharia AGUAS DE […" at bounding box center [443, 15] width 595 height 32
click at [294, 19] on button "Villa Atlantica Incorporacao Imobiliaria SPE LTDA" at bounding box center [243, 15] width 195 height 20
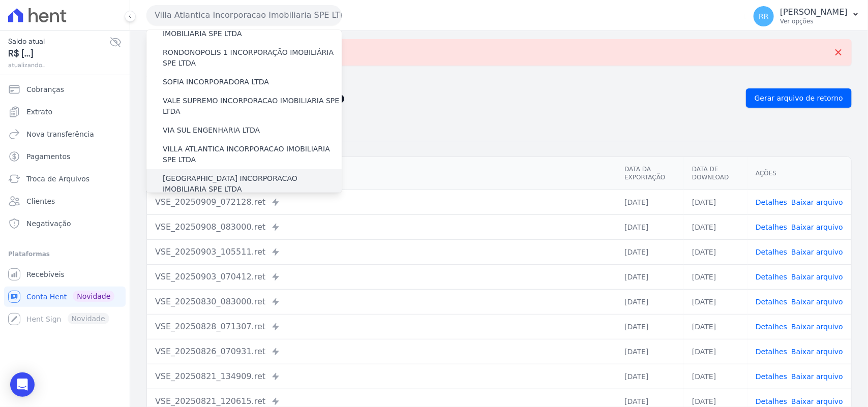
click at [214, 173] on label "[GEOGRAPHIC_DATA] INCORPORACAO IMOBILIARIA SPE LTDA" at bounding box center [252, 183] width 179 height 21
click at [0, 0] on input "[GEOGRAPHIC_DATA] INCORPORACAO IMOBILIARIA SPE LTDA" at bounding box center [0, 0] width 0 height 0
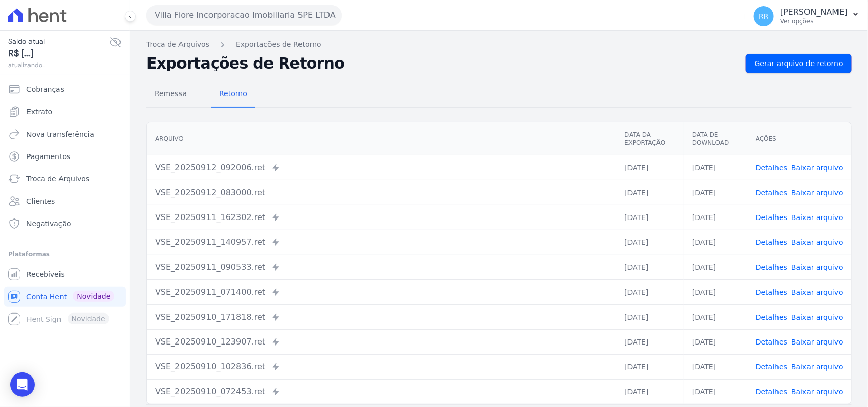
click at [783, 65] on span "Gerar arquivo de retorno" at bounding box center [798, 63] width 88 height 10
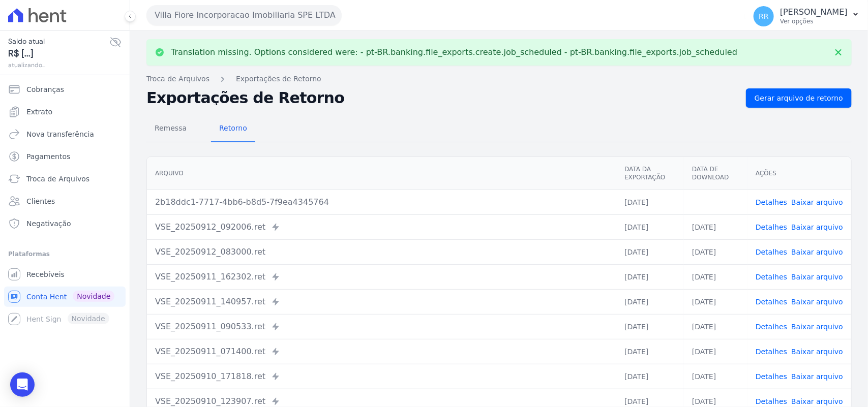
click at [819, 205] on link "Baixar arquivo" at bounding box center [817, 202] width 52 height 8
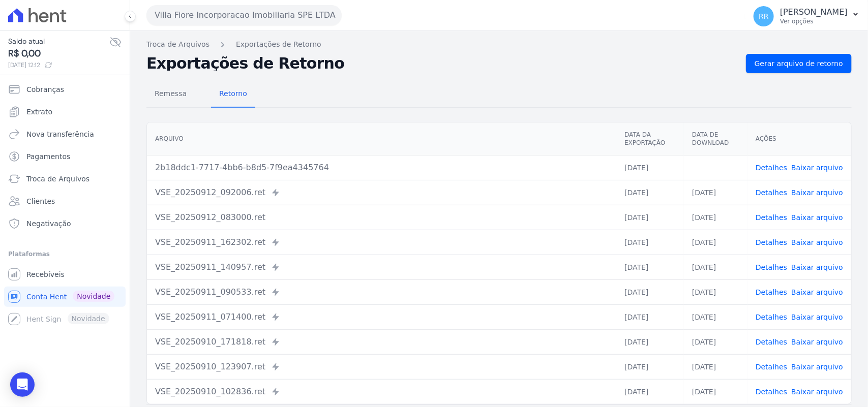
click at [443, 93] on div "Remessa Retorno" at bounding box center [498, 94] width 705 height 26
click at [207, 15] on button "Villa Fiore Incorporacao Imobiliaria SPE LTDA" at bounding box center [243, 15] width 195 height 20
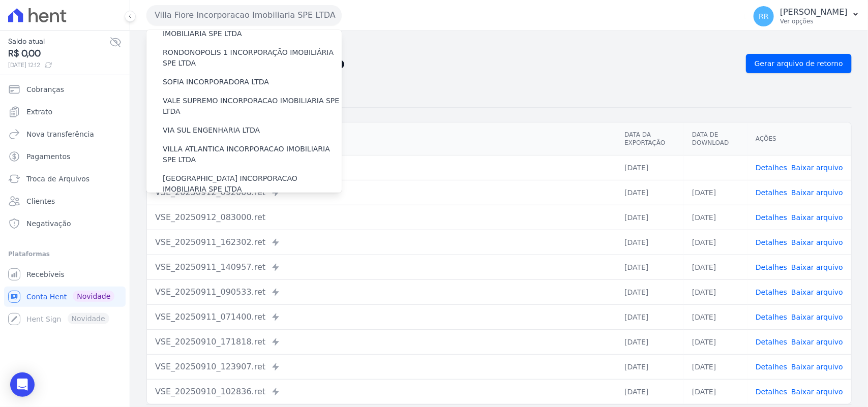
click at [244, 203] on label "VILLA TROPICAL INCORPORAÇÃO IMOBILIÁRIA SPE LTDA" at bounding box center [252, 213] width 179 height 21
click at [0, 0] on input "VILLA TROPICAL INCORPORAÇÃO IMOBILIÁRIA SPE LTDA" at bounding box center [0, 0] width 0 height 0
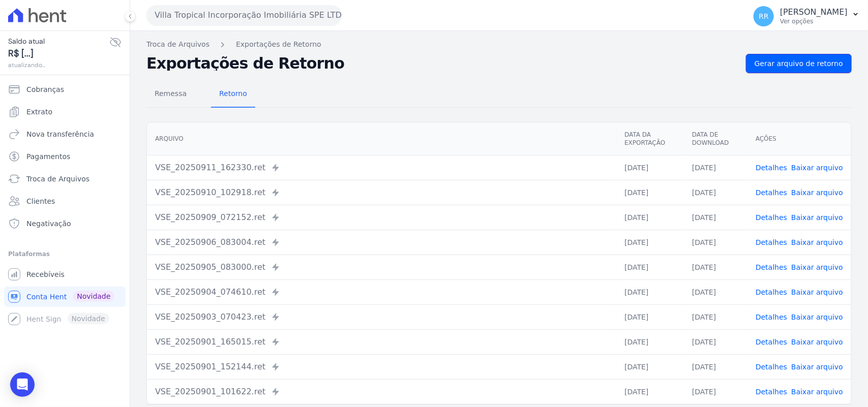
click at [794, 55] on link "Gerar arquivo de retorno" at bounding box center [799, 63] width 106 height 19
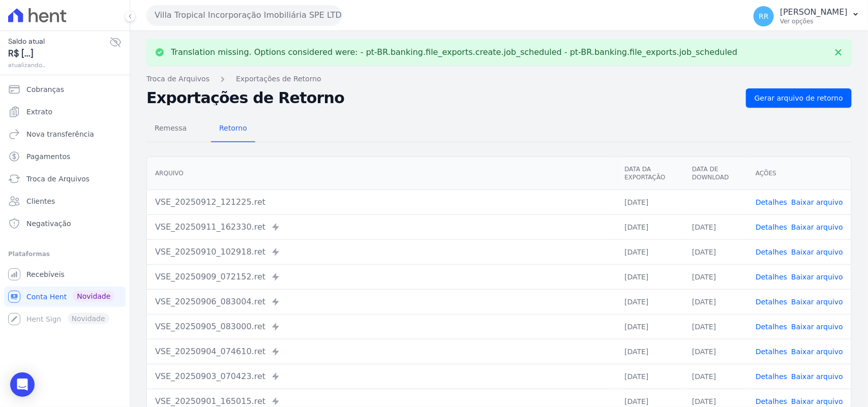
click at [800, 198] on link "Baixar arquivo" at bounding box center [817, 202] width 52 height 8
